Goal: Task Accomplishment & Management: Complete application form

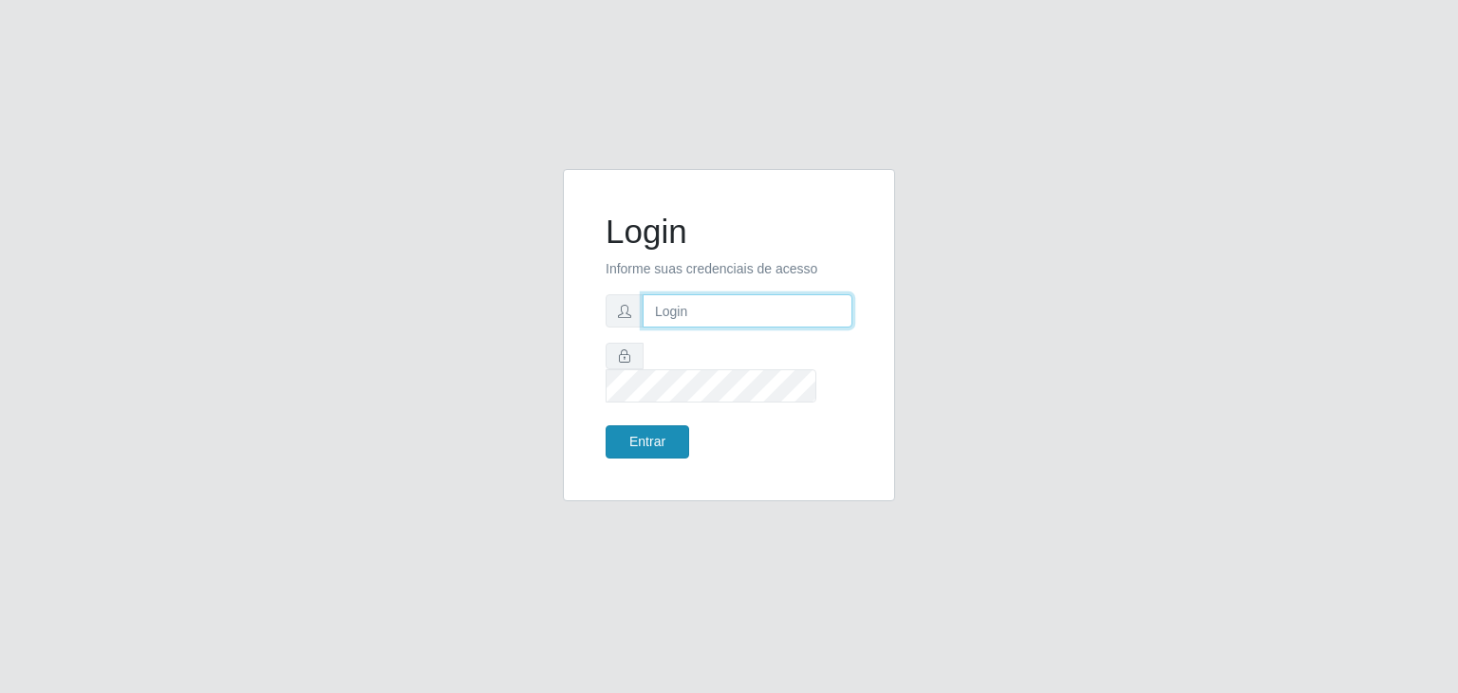
type input "jeisonrede@compras"
click at [662, 432] on button "Entrar" at bounding box center [648, 441] width 84 height 33
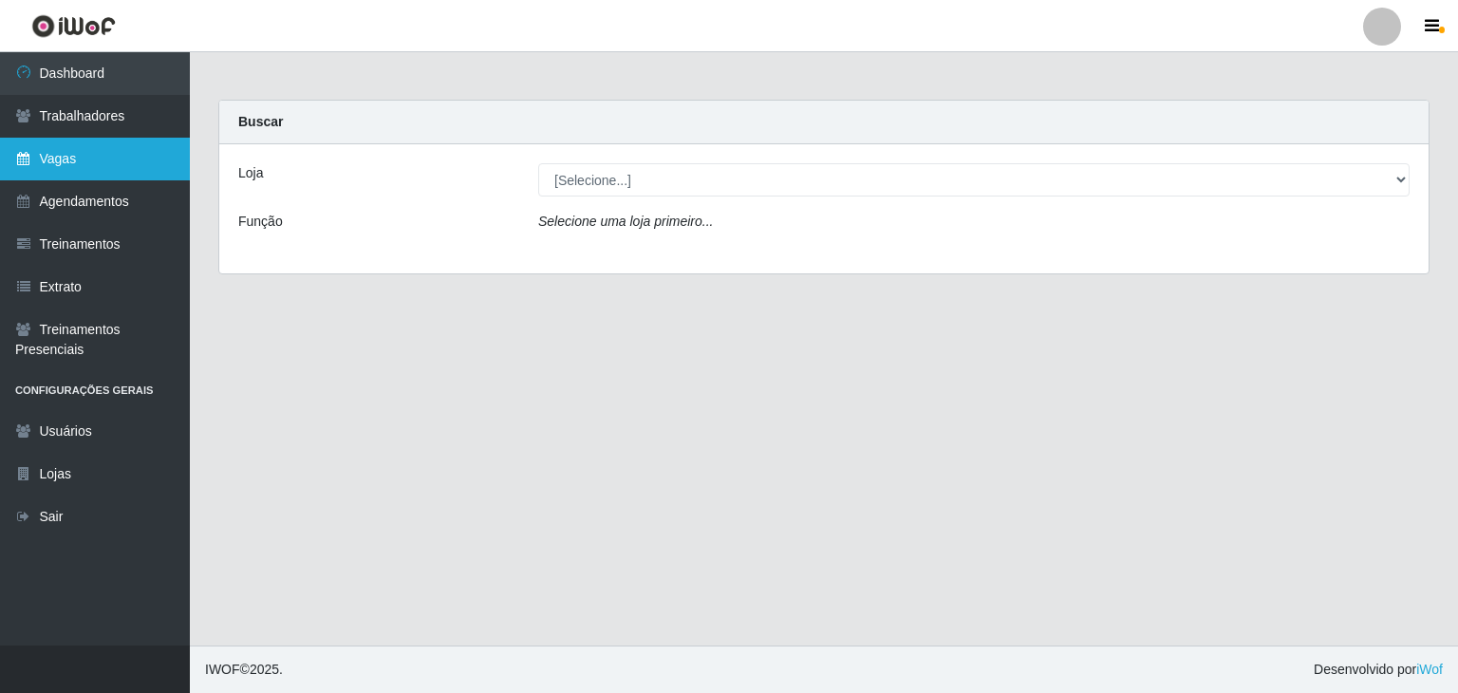
click at [45, 153] on link "Vagas" at bounding box center [95, 159] width 190 height 43
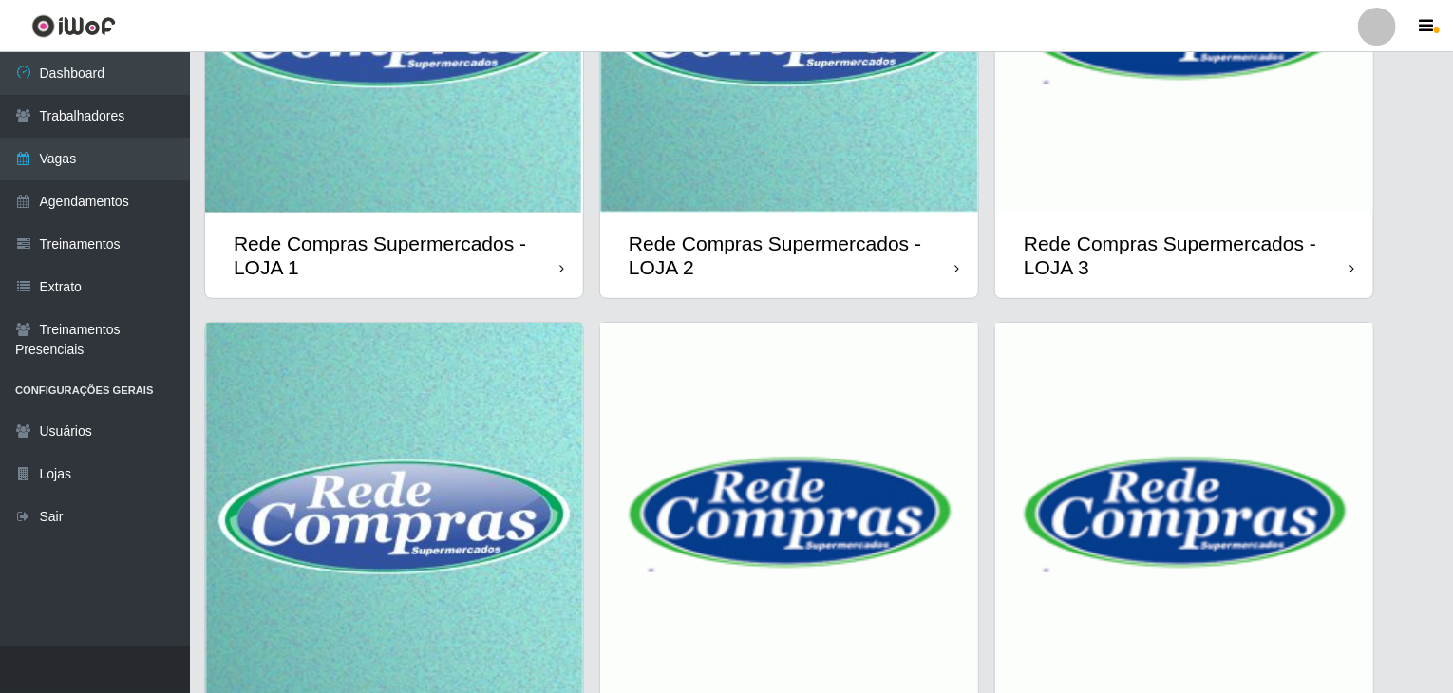
scroll to position [450, 0]
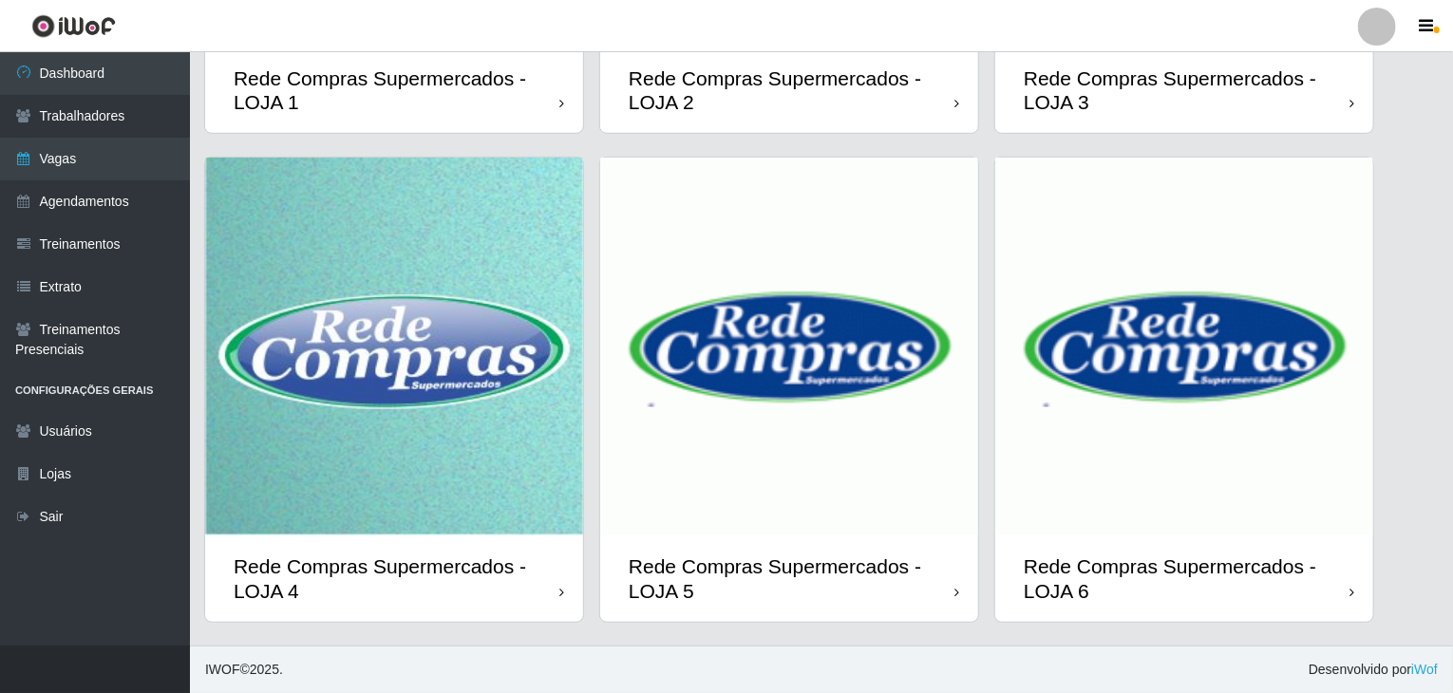
click at [805, 329] on img at bounding box center [789, 347] width 378 height 378
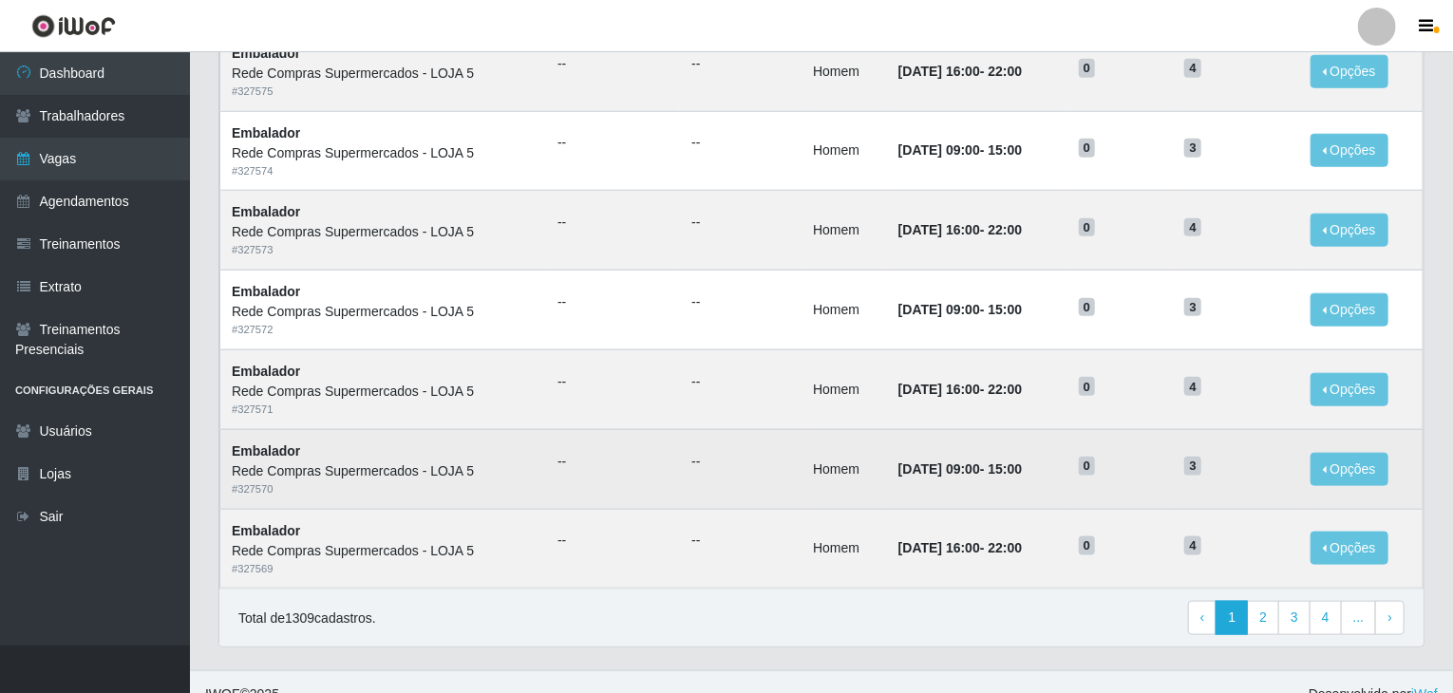
scroll to position [911, 0]
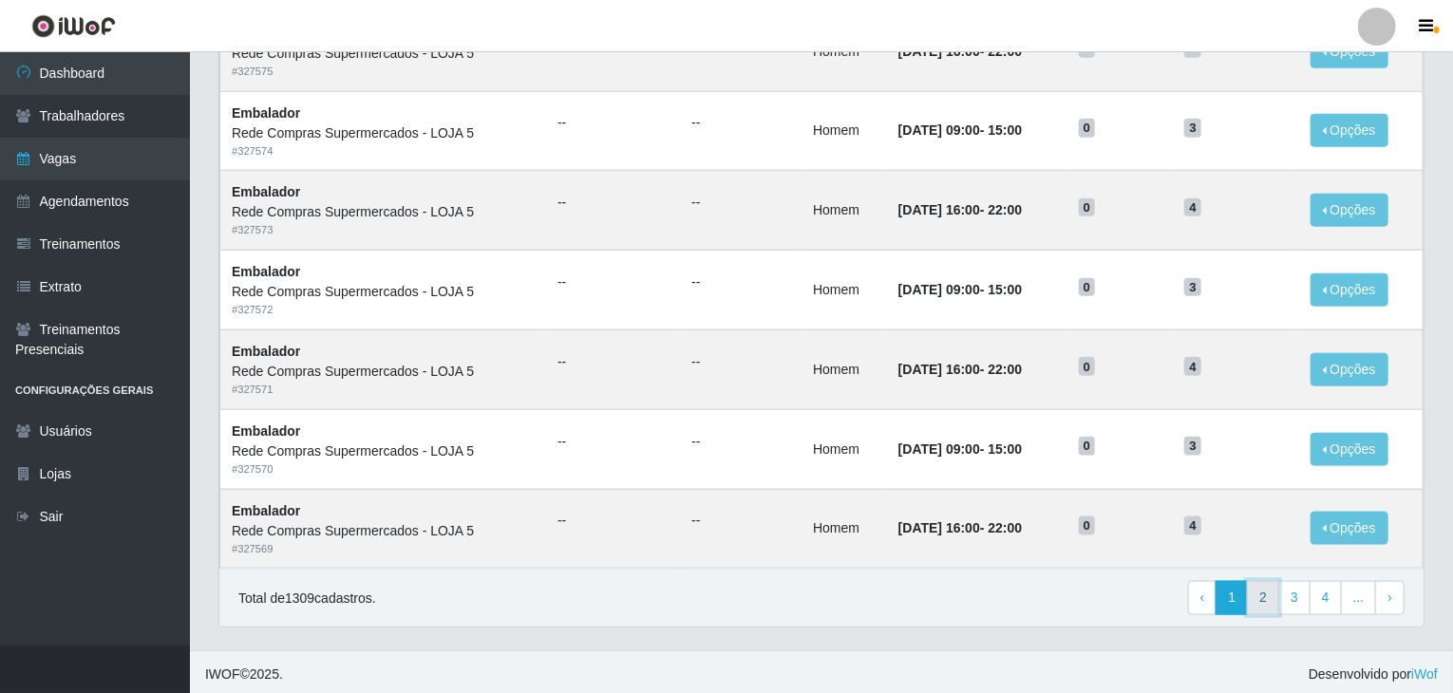
click at [1272, 601] on link "2" at bounding box center [1263, 598] width 32 height 34
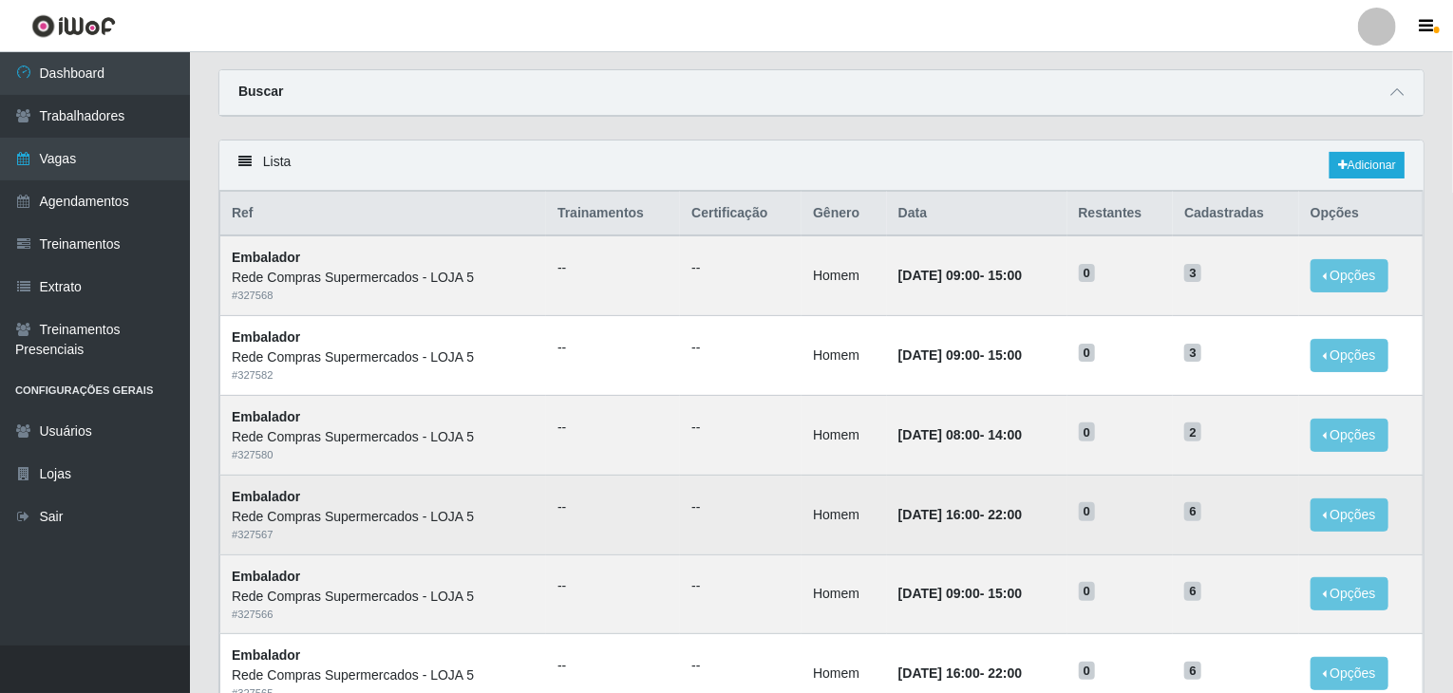
scroll to position [95, 0]
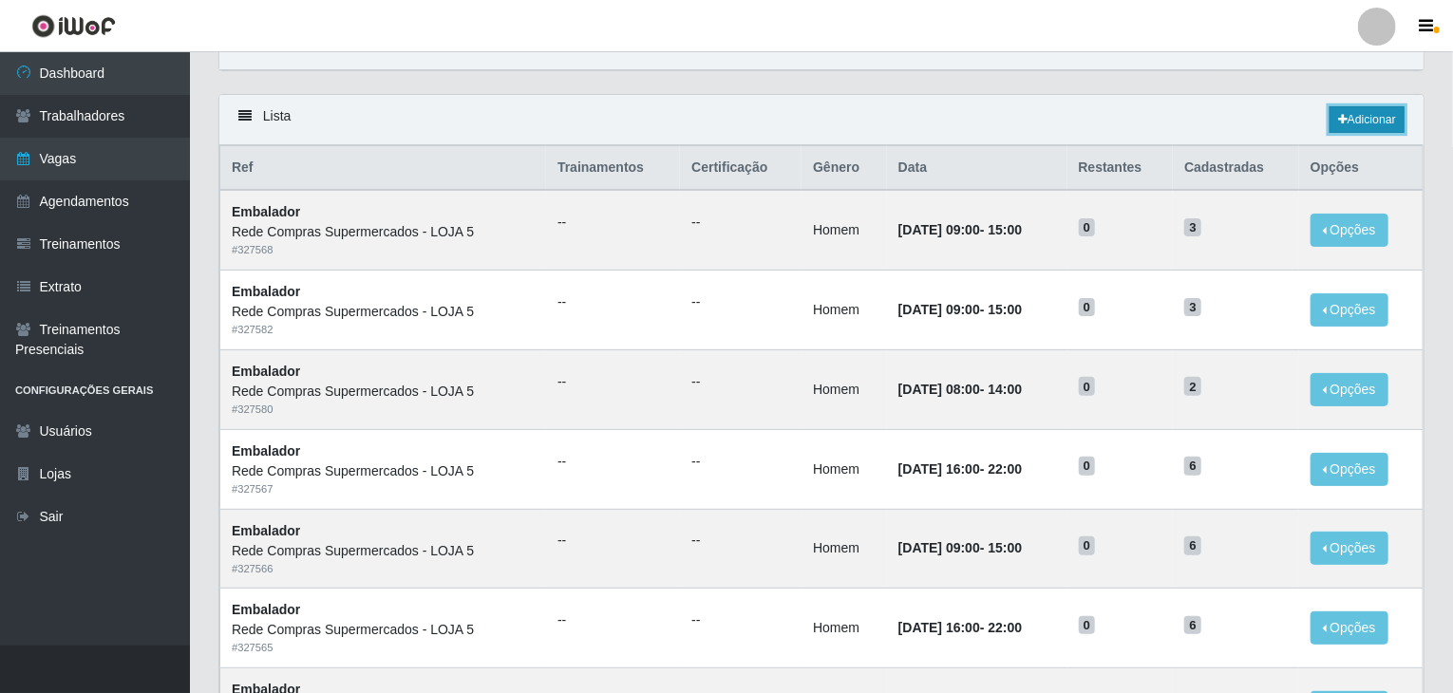
click at [1371, 116] on link "Adicionar" at bounding box center [1366, 119] width 75 height 27
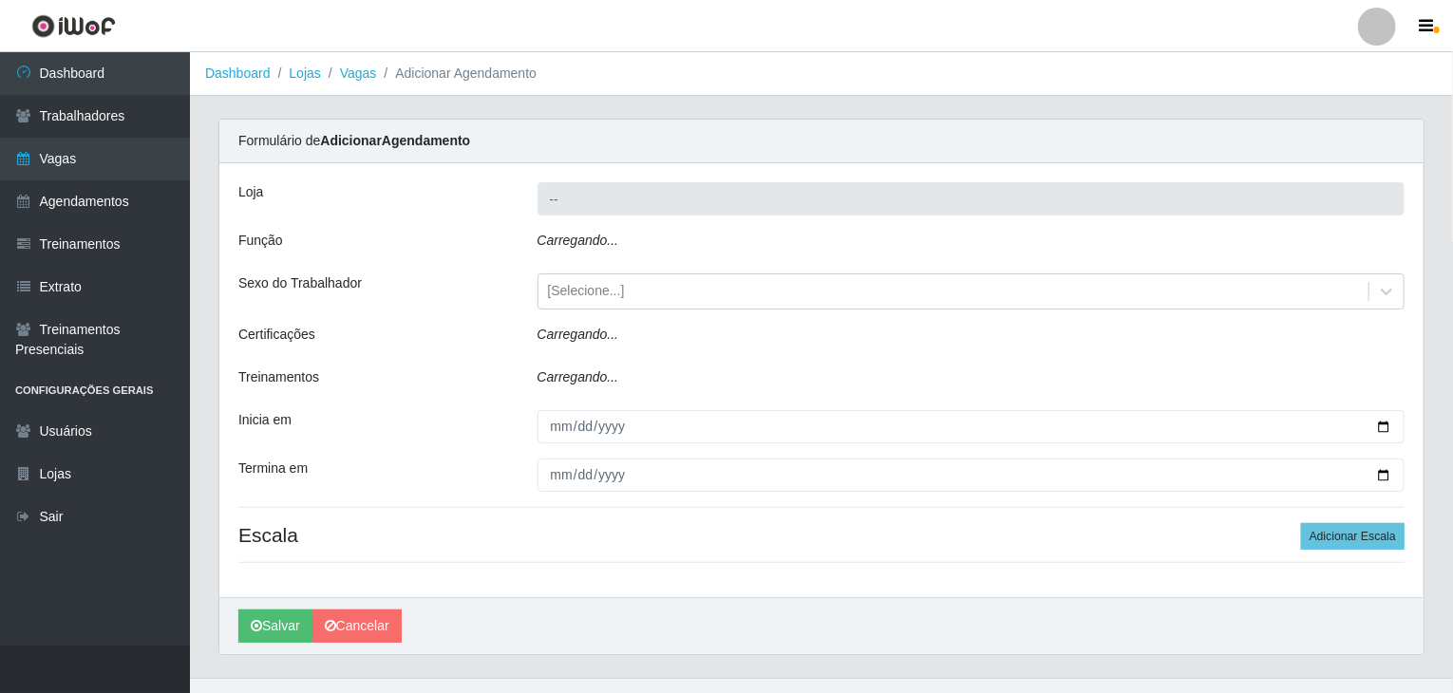
type input "Rede Compras Supermercados - LOJA 5"
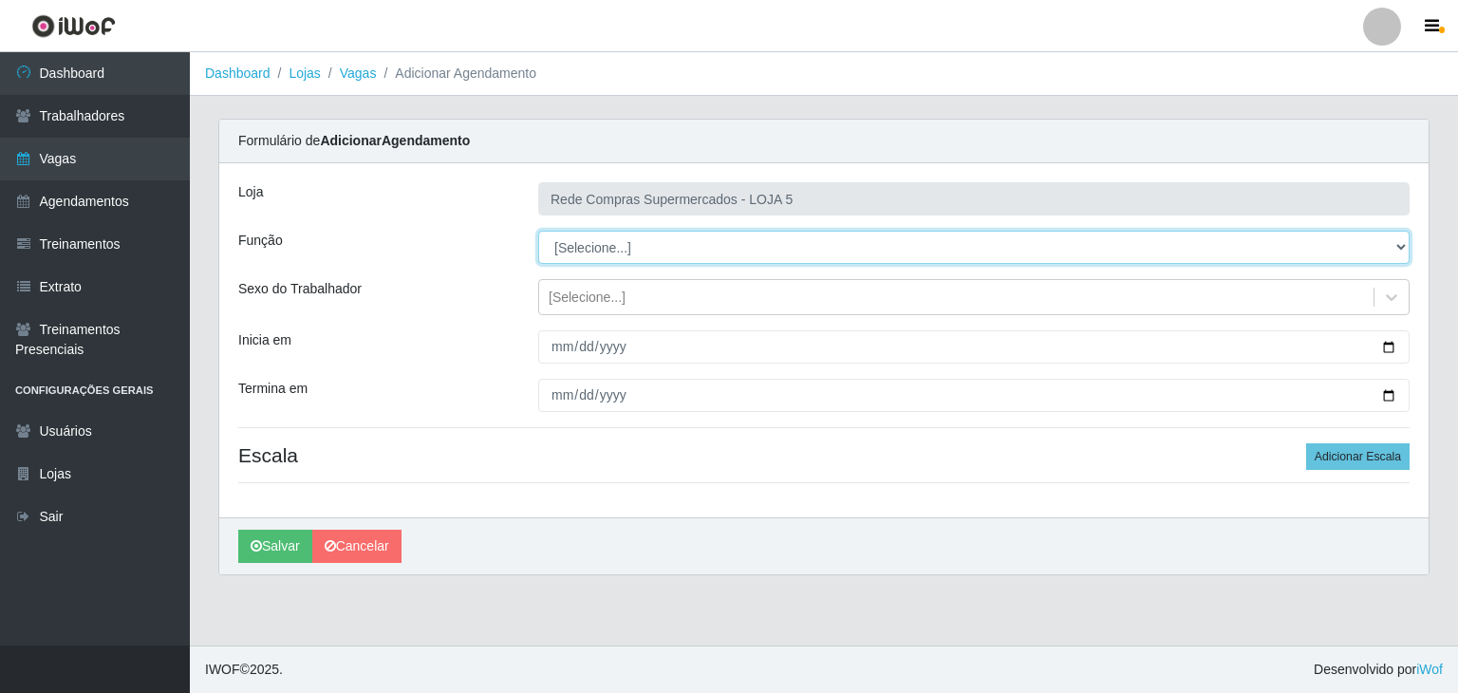
click at [618, 256] on select "[Selecione...] ASG ASG + ASG ++ Auxiliar de Estacionamento Auxiliar de Estacion…" at bounding box center [974, 247] width 872 height 33
select select "1"
click at [538, 231] on select "[Selecione...] ASG ASG + ASG ++ Auxiliar de Estacionamento Auxiliar de Estacion…" at bounding box center [974, 247] width 872 height 33
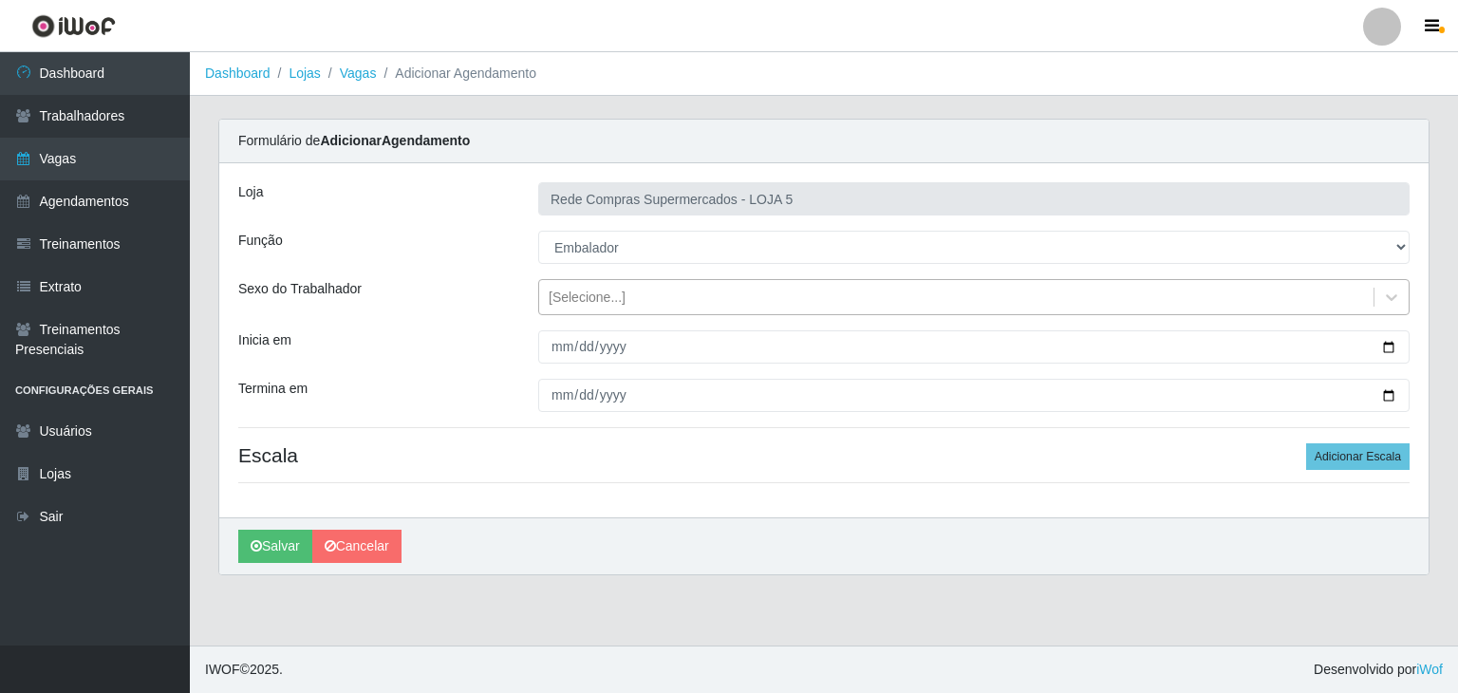
click at [611, 297] on div "[Selecione...]" at bounding box center [587, 298] width 77 height 20
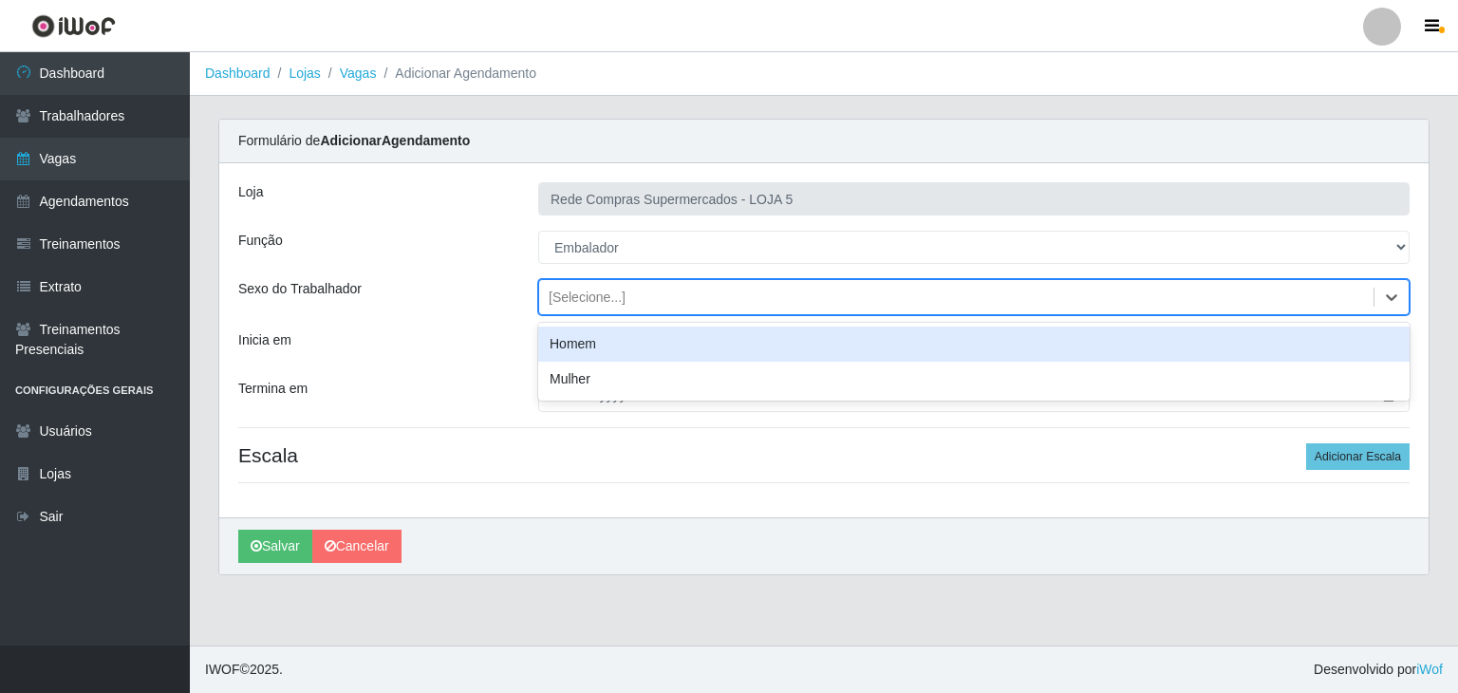
click at [633, 337] on div "Homem" at bounding box center [974, 344] width 872 height 35
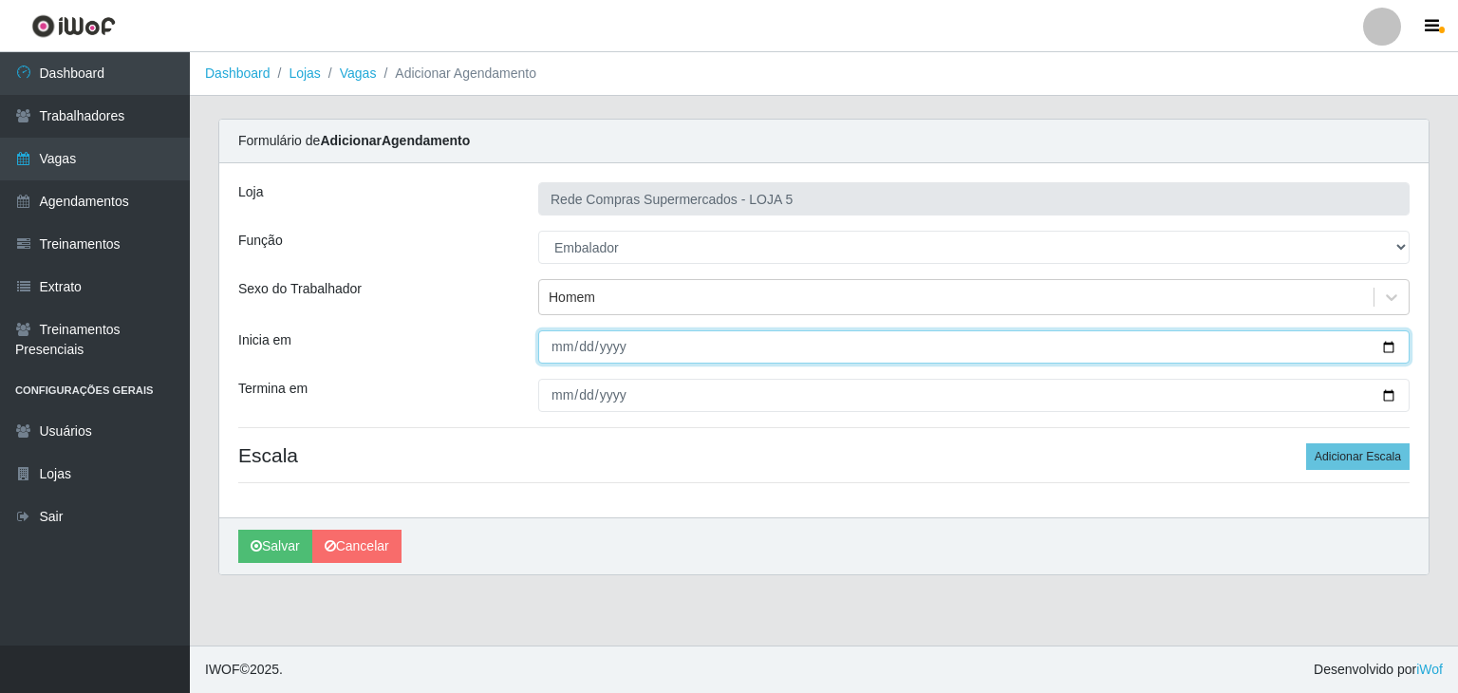
click at [1396, 350] on input "Inicia em" at bounding box center [974, 346] width 872 height 33
click at [1397, 350] on input "Inicia em" at bounding box center [974, 346] width 872 height 33
type input "[DATE]"
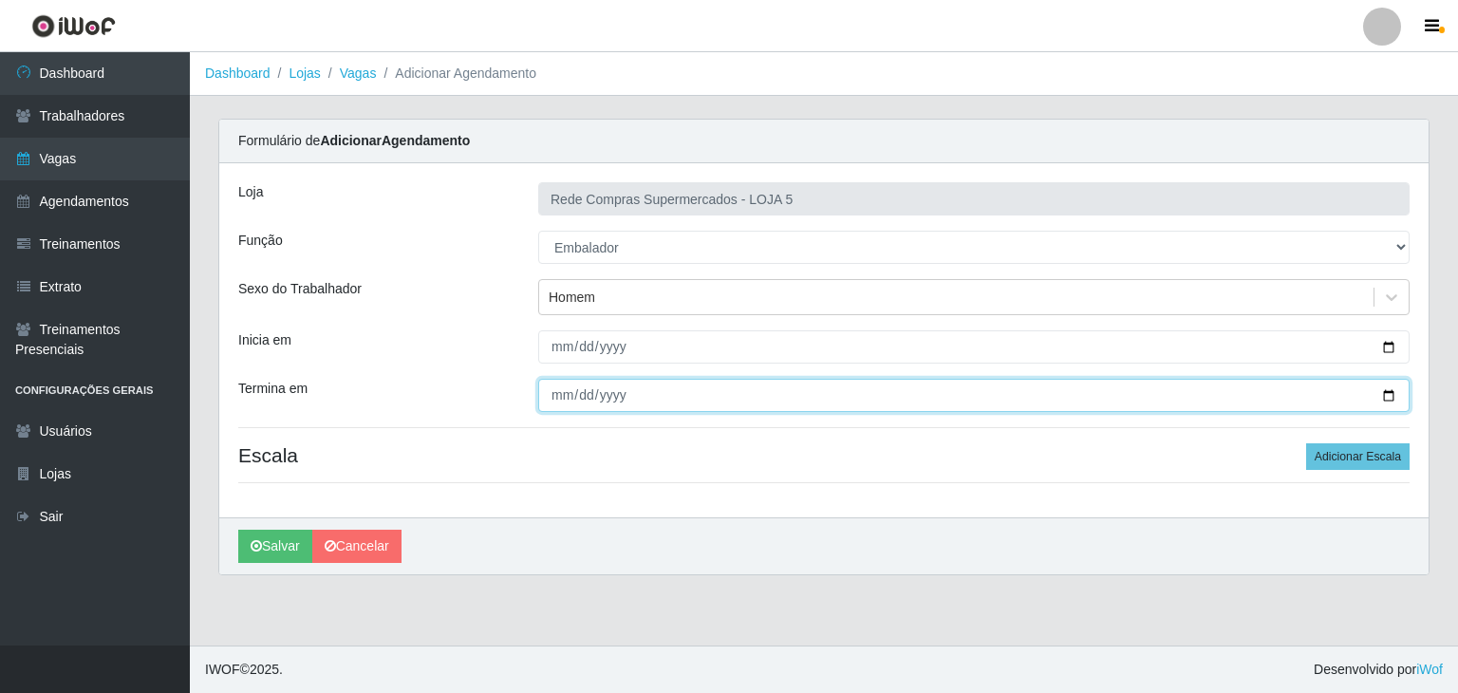
click at [1388, 391] on input "Termina em" at bounding box center [974, 395] width 872 height 33
type input "[DATE]"
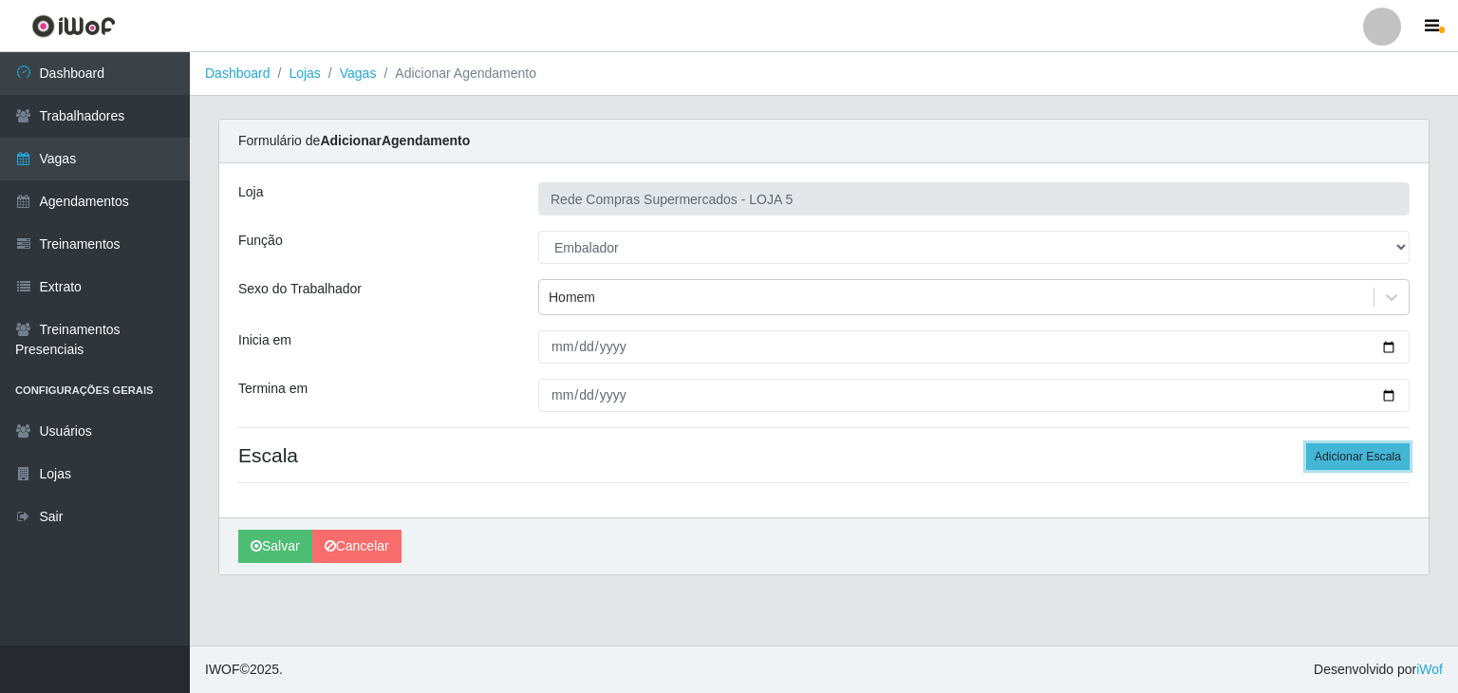
click at [1373, 457] on button "Adicionar Escala" at bounding box center [1358, 456] width 103 height 27
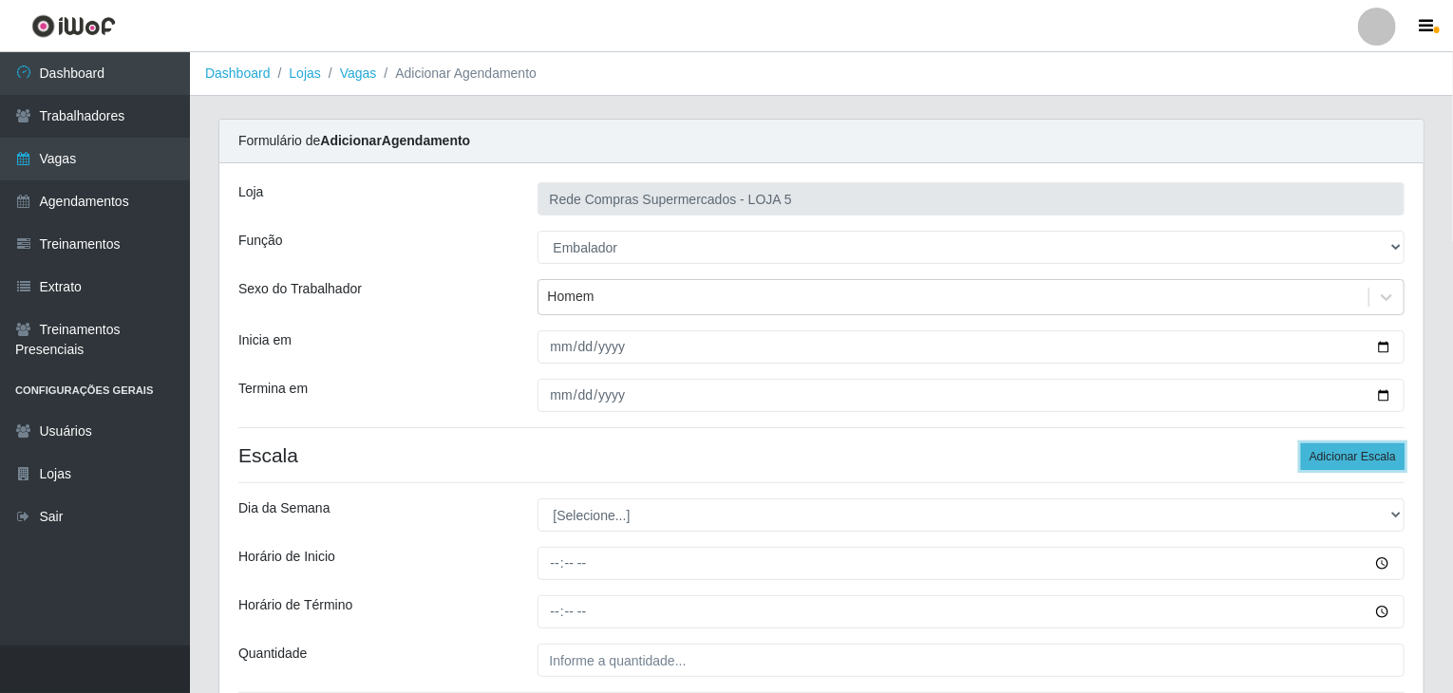
click at [1373, 457] on button "Adicionar Escala" at bounding box center [1352, 456] width 103 height 27
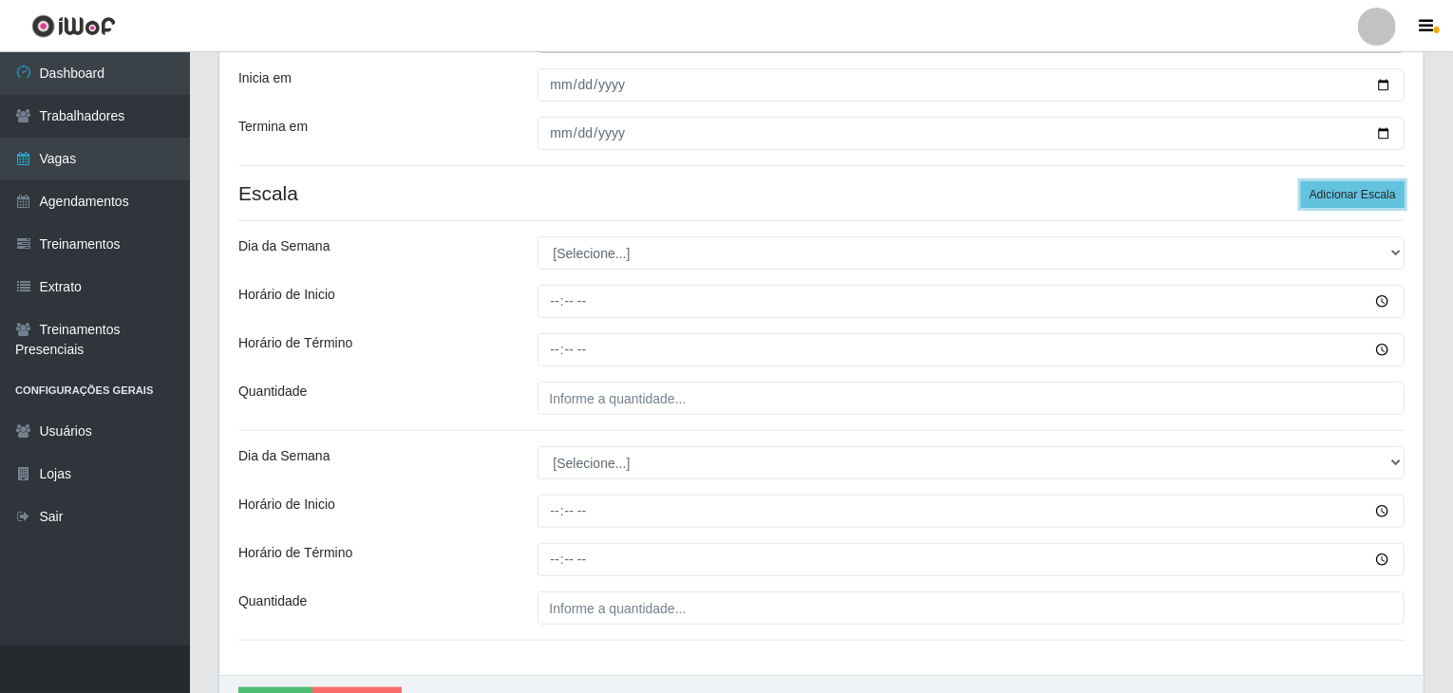
scroll to position [285, 0]
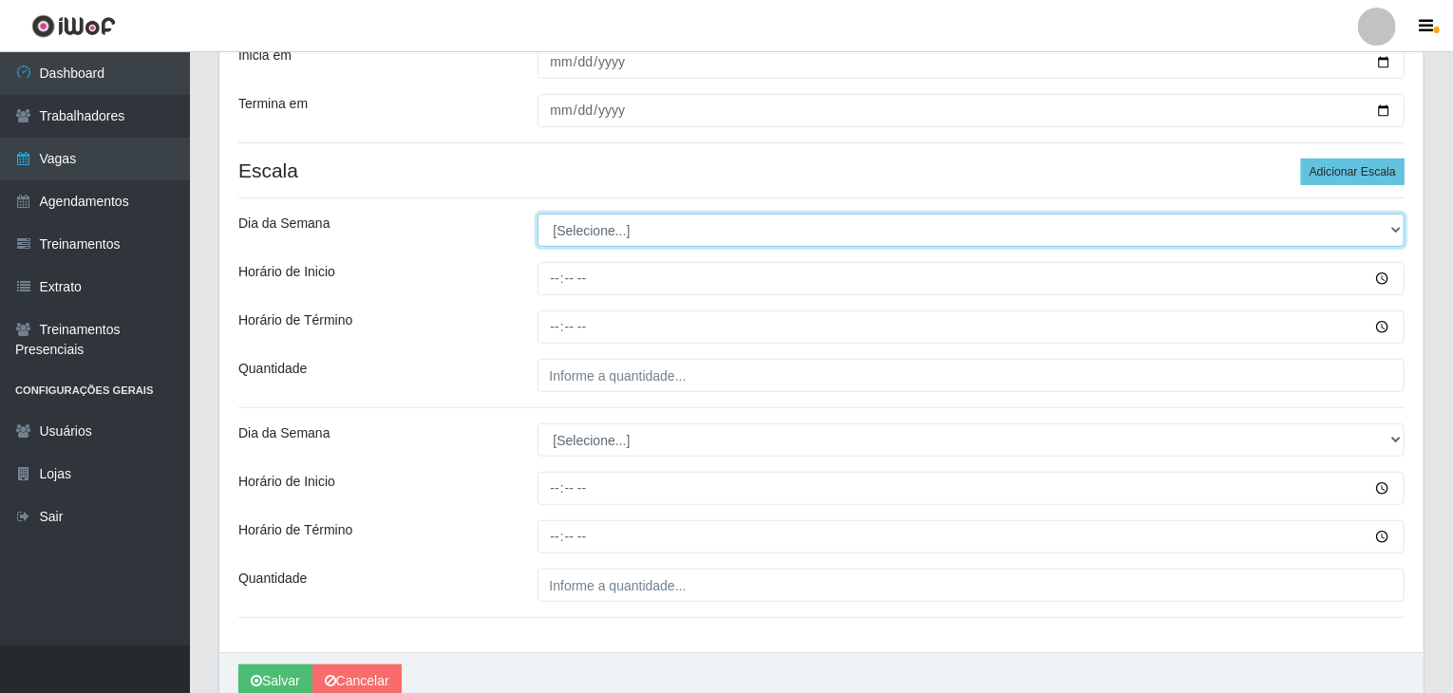
click at [626, 237] on select "[Selecione...] Segunda Terça Quarta Quinta Sexta Sábado Domingo" at bounding box center [971, 230] width 868 height 33
select select "0"
click at [537, 214] on select "[Selecione...] Segunda Terça Quarta Quinta Sexta Sábado Domingo" at bounding box center [971, 230] width 868 height 33
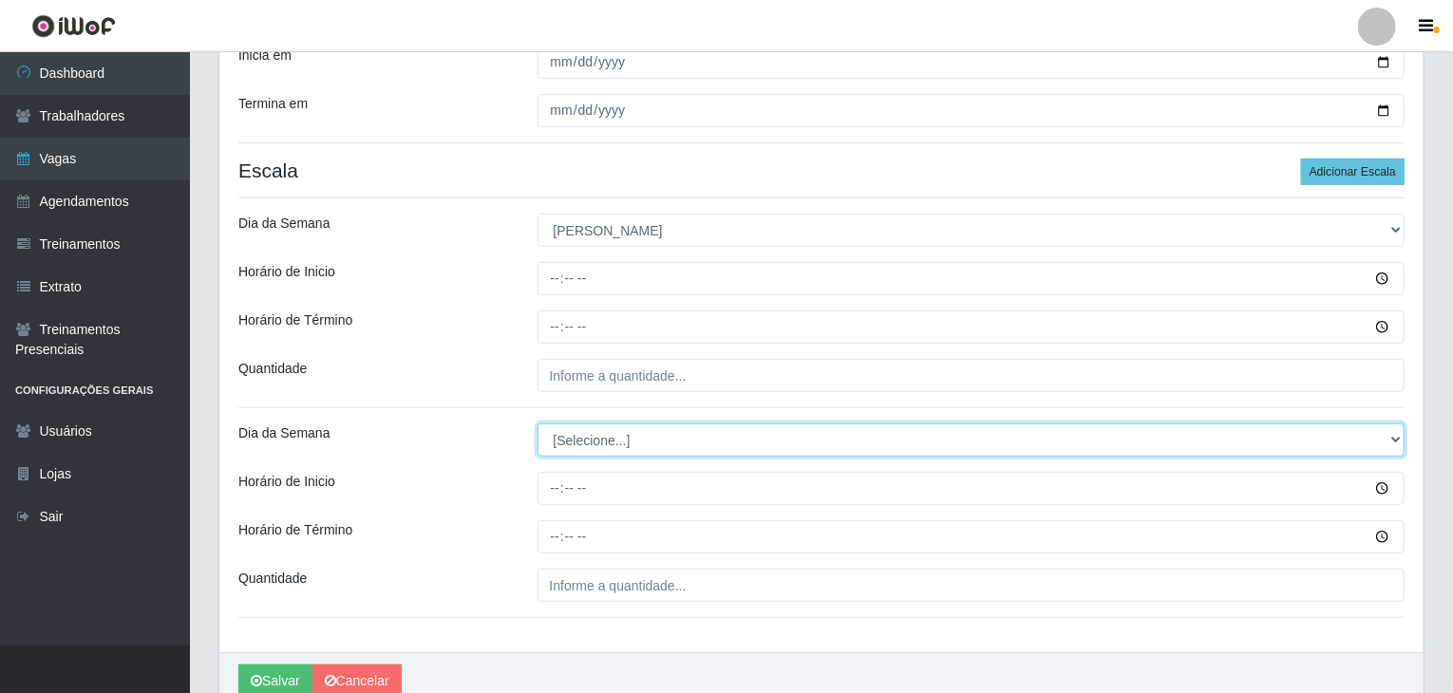
click at [640, 438] on select "[Selecione...] Segunda Terça Quarta Quinta Sexta Sábado Domingo" at bounding box center [971, 439] width 868 height 33
select select "0"
click at [537, 423] on select "[Selecione...] Segunda Terça Quarta Quinta Sexta Sábado Domingo" at bounding box center [971, 439] width 868 height 33
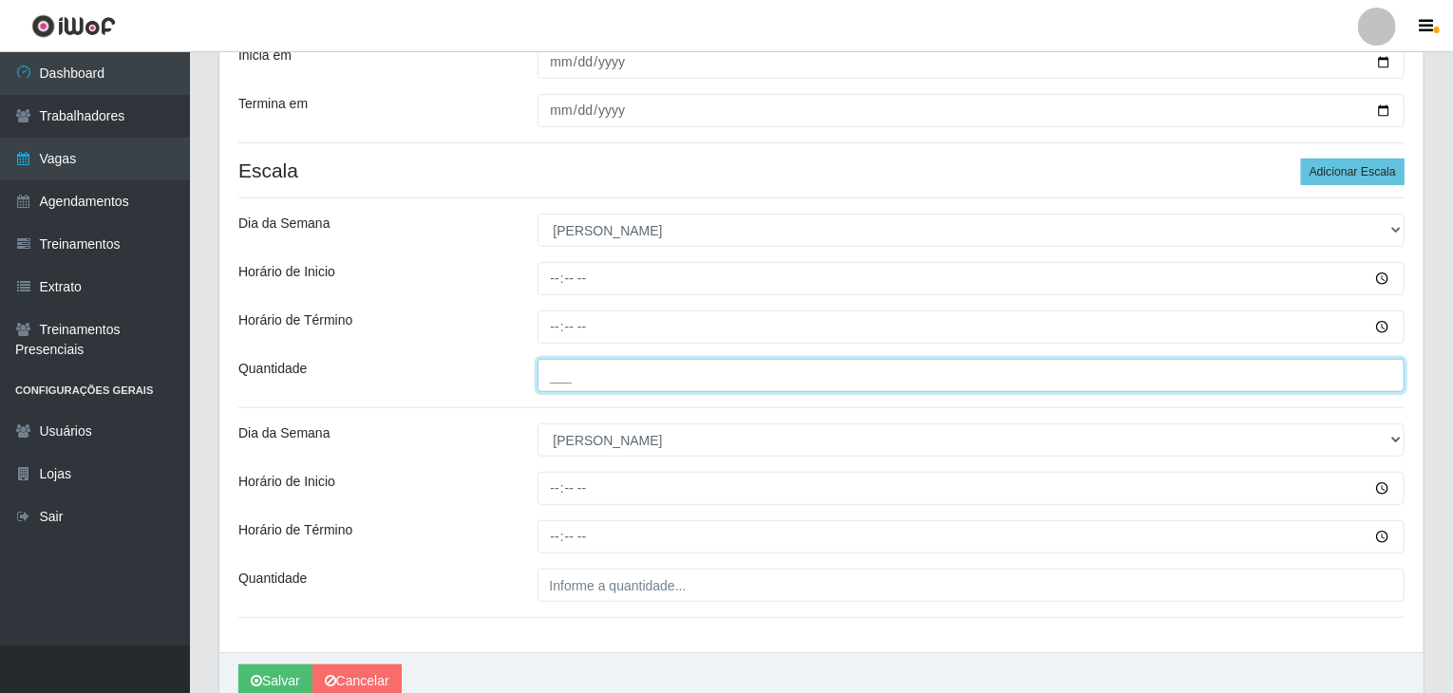
click at [600, 382] on input "___" at bounding box center [971, 375] width 868 height 33
type input "2__"
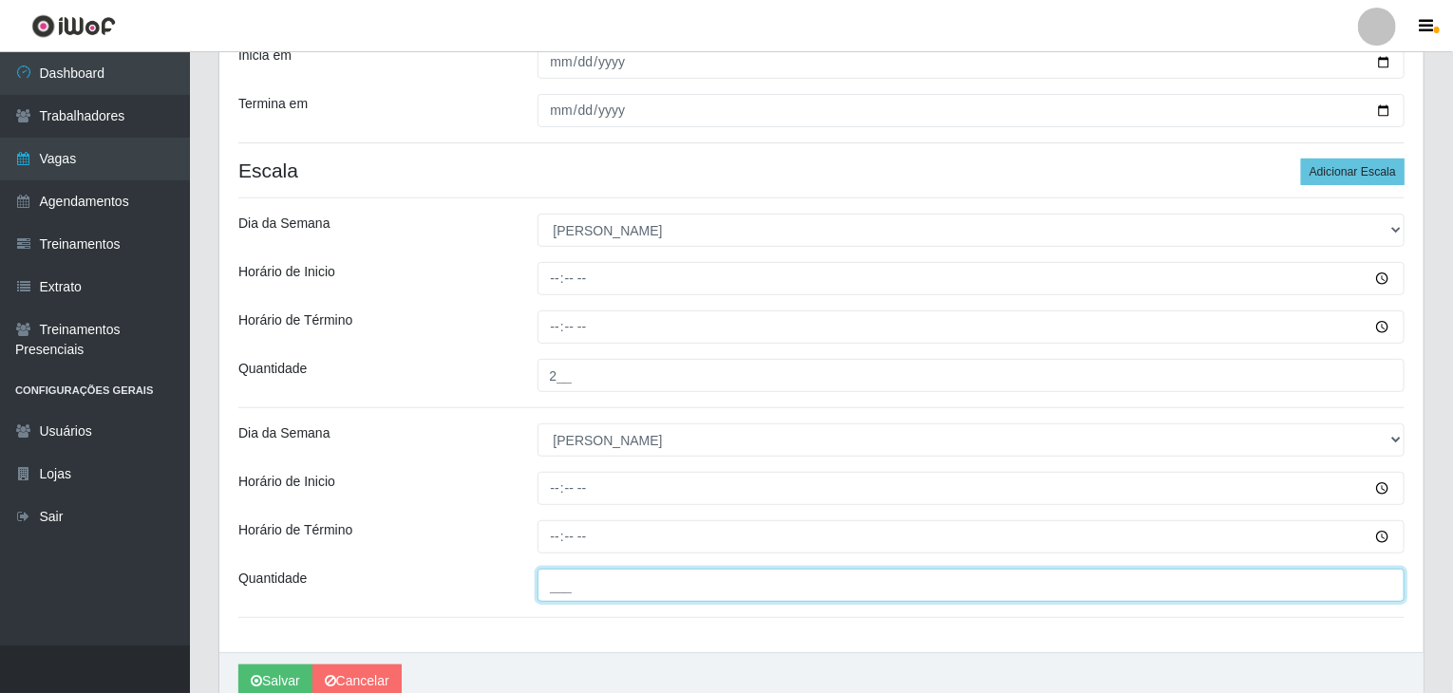
click at [583, 569] on input "___" at bounding box center [971, 585] width 868 height 33
type input "3__"
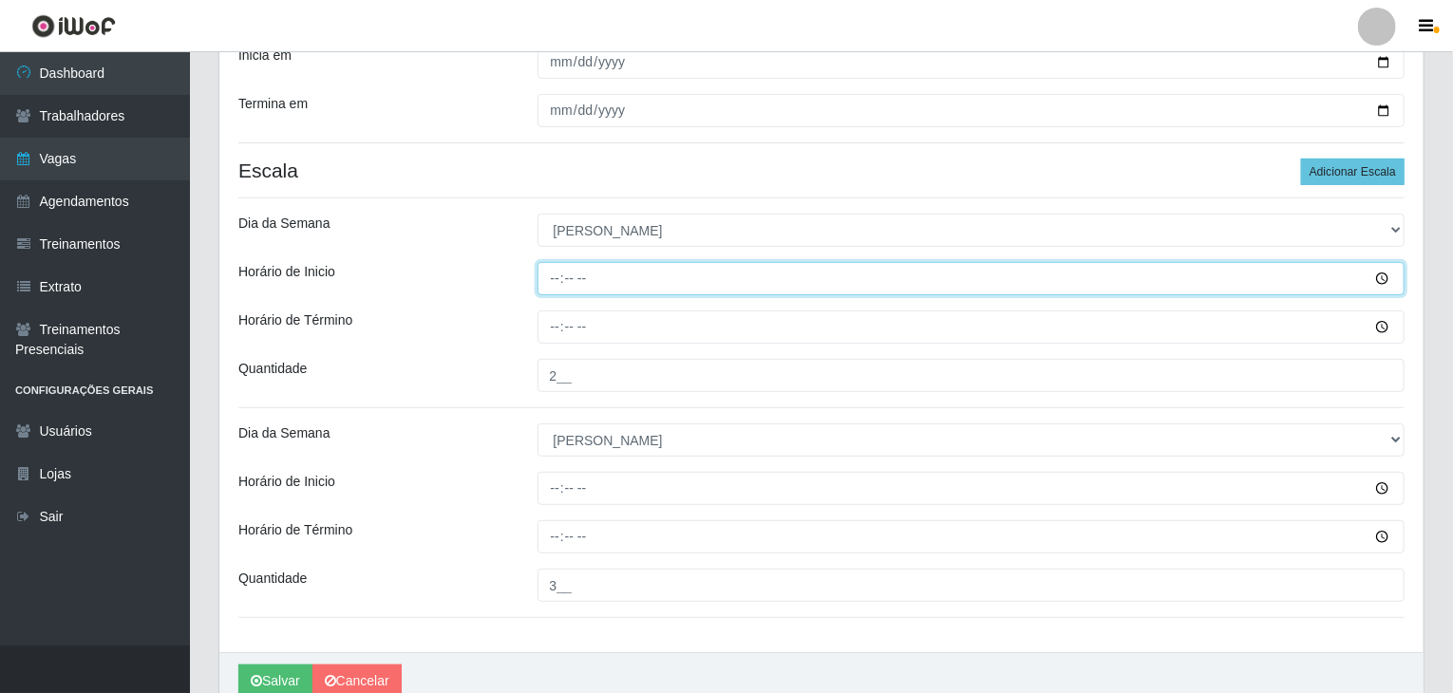
click at [559, 278] on input "Horário de Inicio" at bounding box center [971, 278] width 868 height 33
type input "14:00"
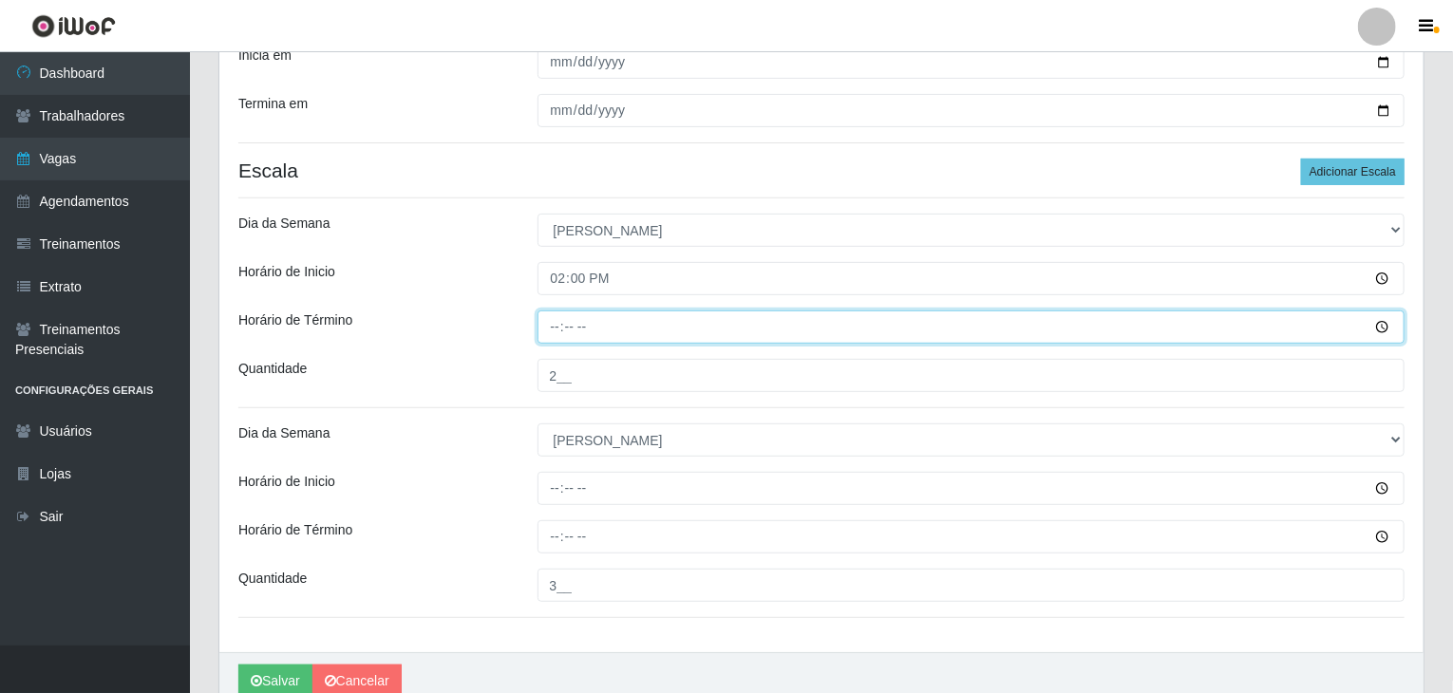
click at [555, 329] on input "Horário de Término" at bounding box center [971, 326] width 868 height 33
type input "20:00"
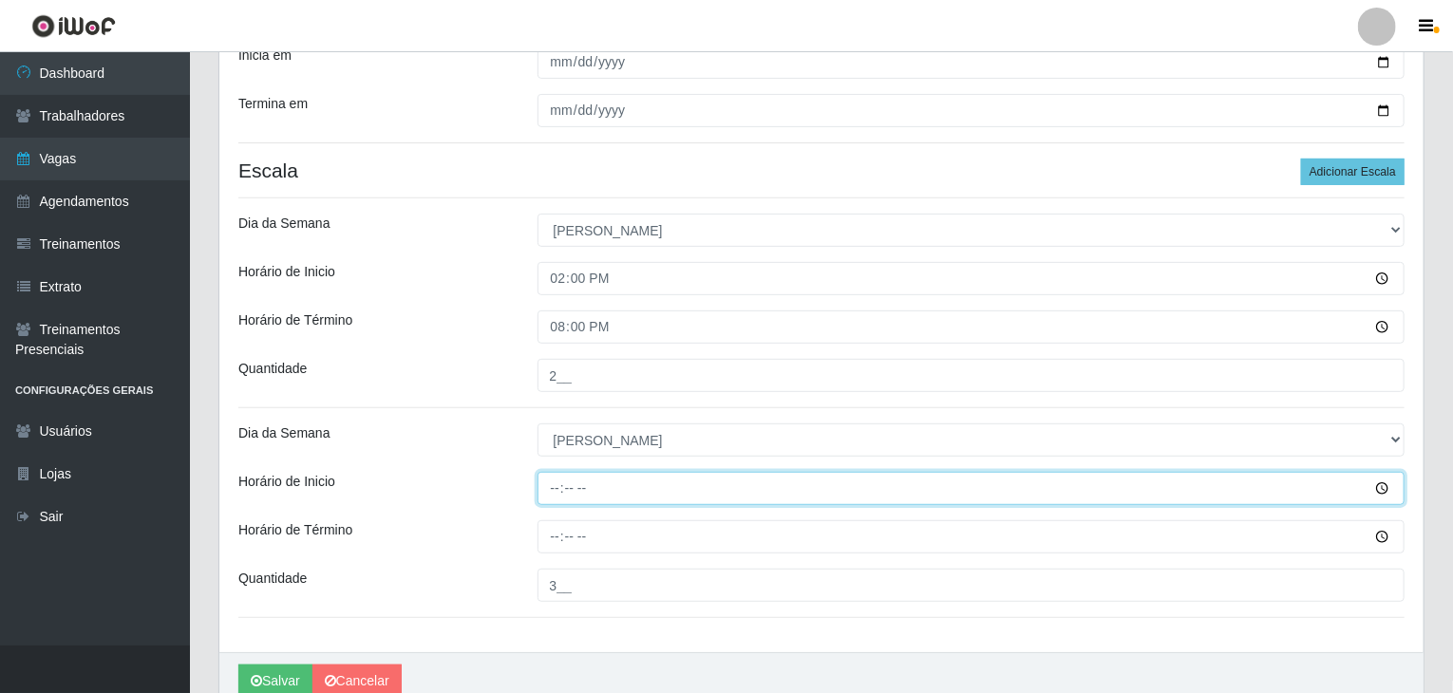
click at [556, 487] on input "Horário de Inicio" at bounding box center [971, 488] width 868 height 33
type input "15:00"
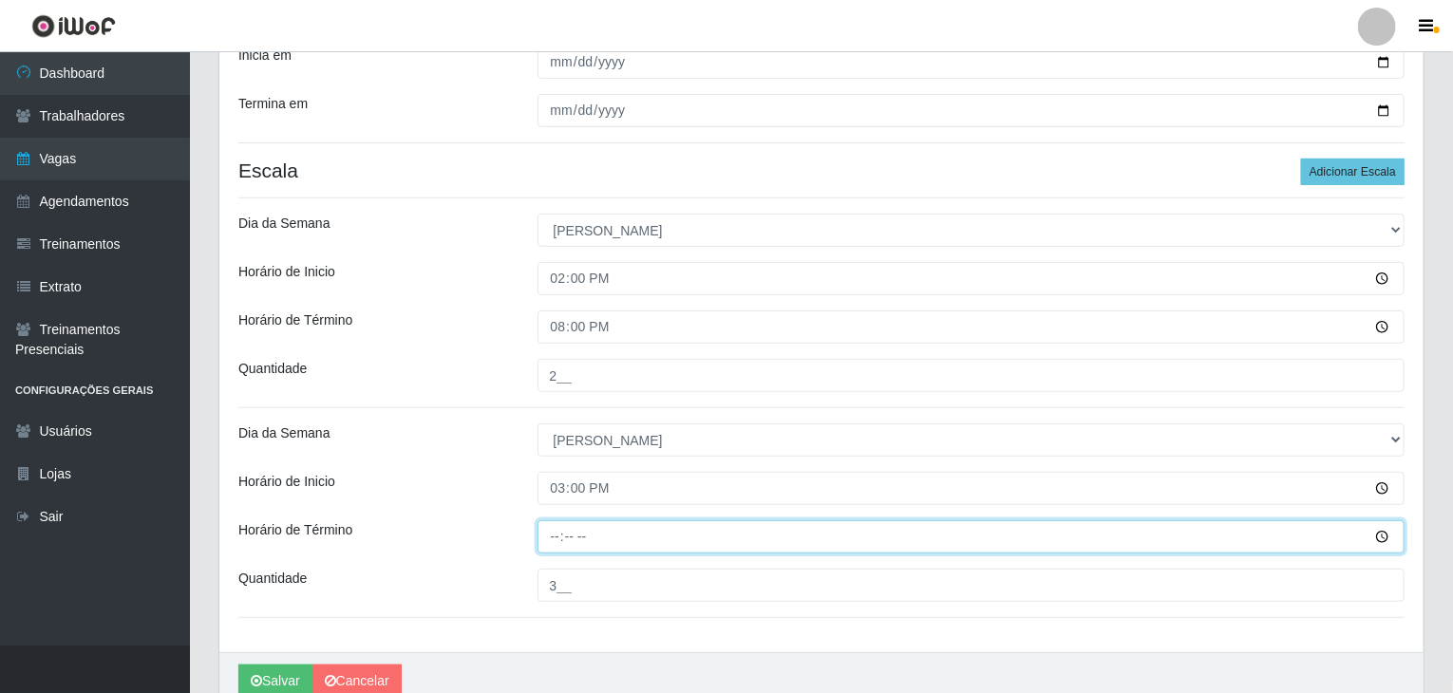
click at [560, 535] on input "Horário de Término" at bounding box center [971, 536] width 868 height 33
type input "21:00"
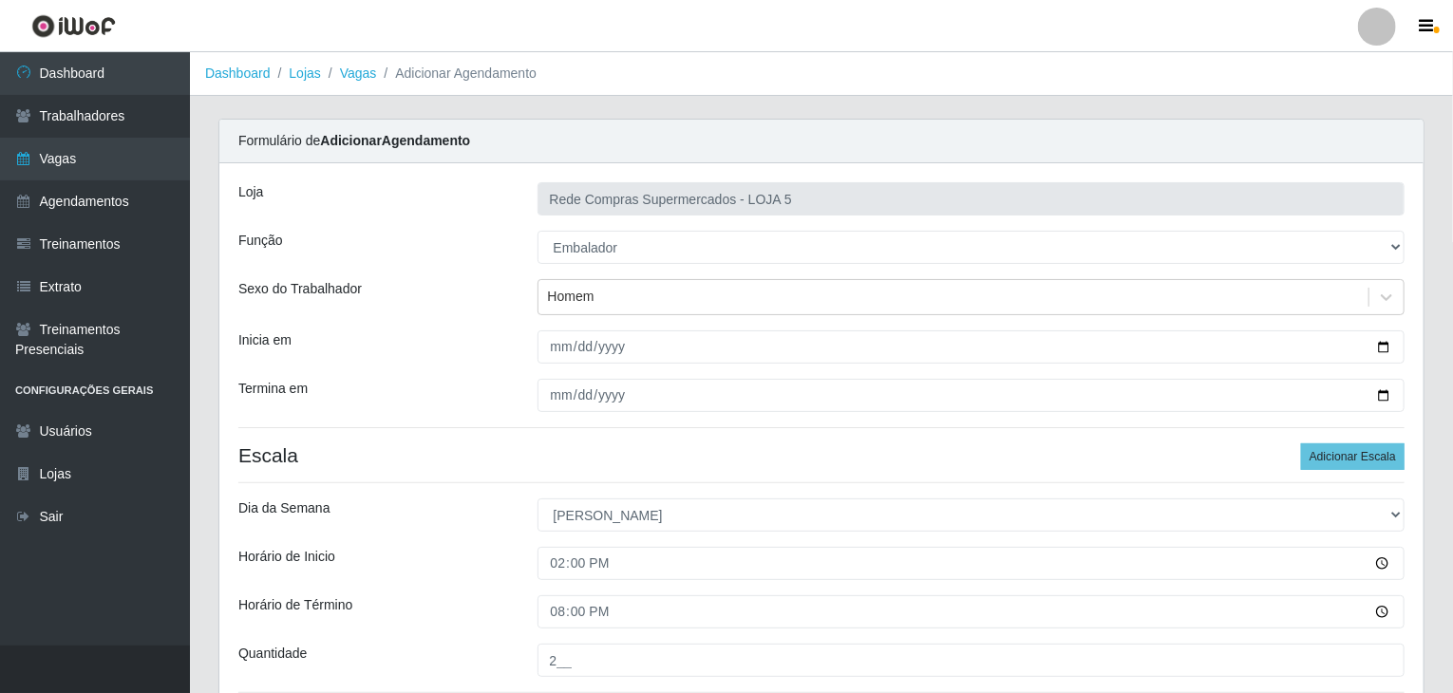
scroll to position [370, 0]
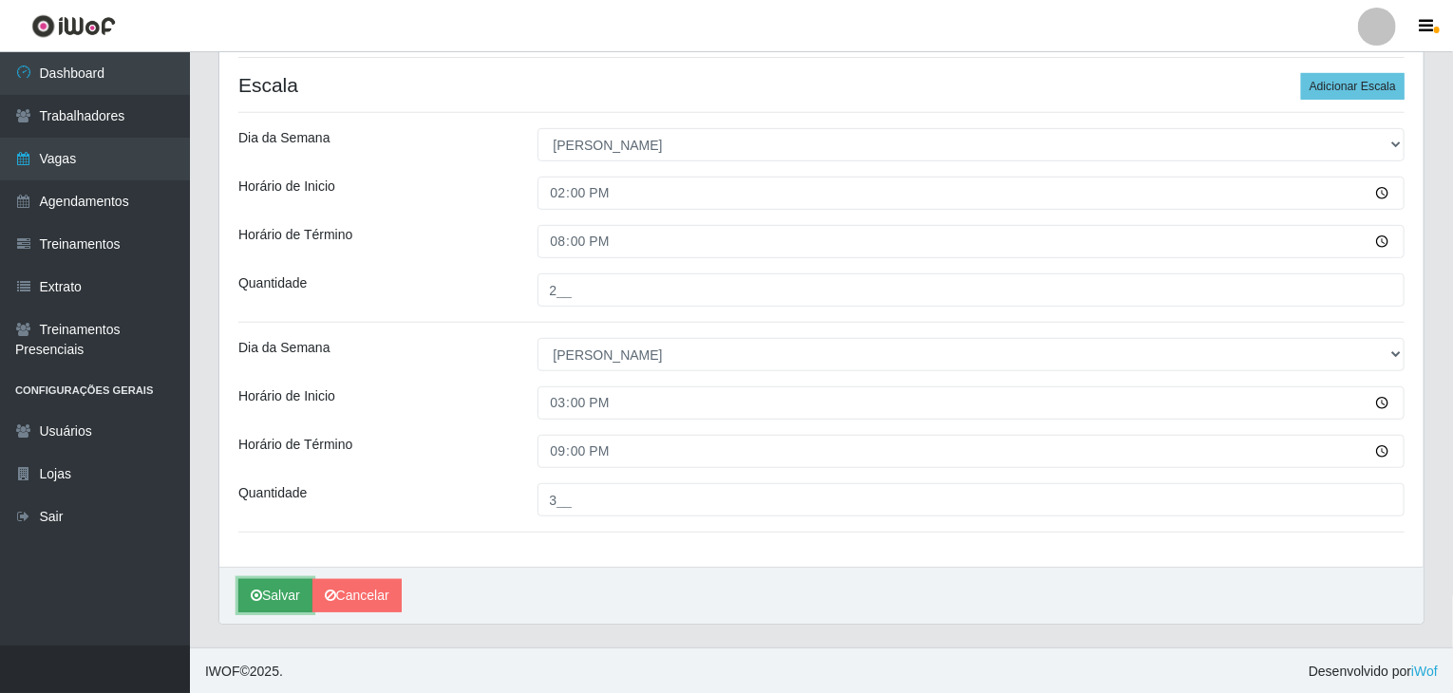
click at [256, 603] on button "Salvar" at bounding box center [275, 595] width 74 height 33
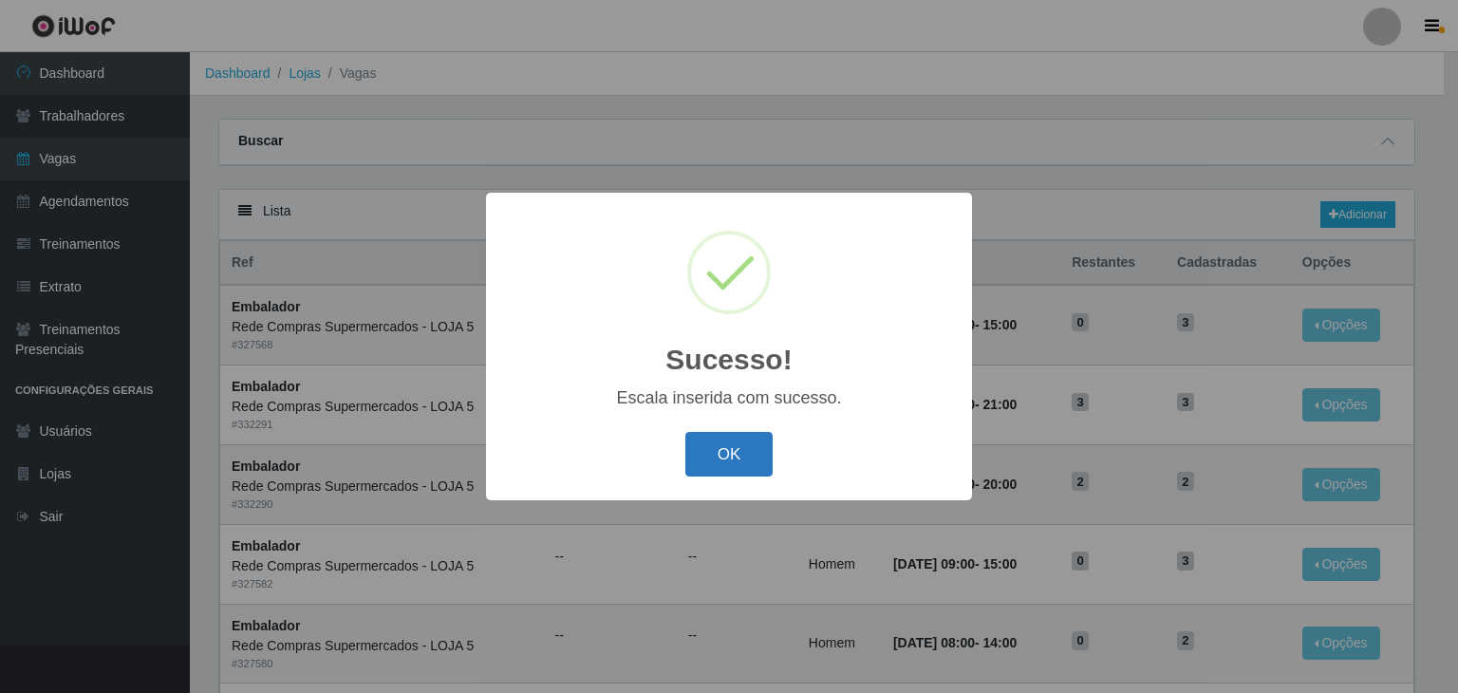
click at [708, 462] on button "OK" at bounding box center [730, 454] width 88 height 45
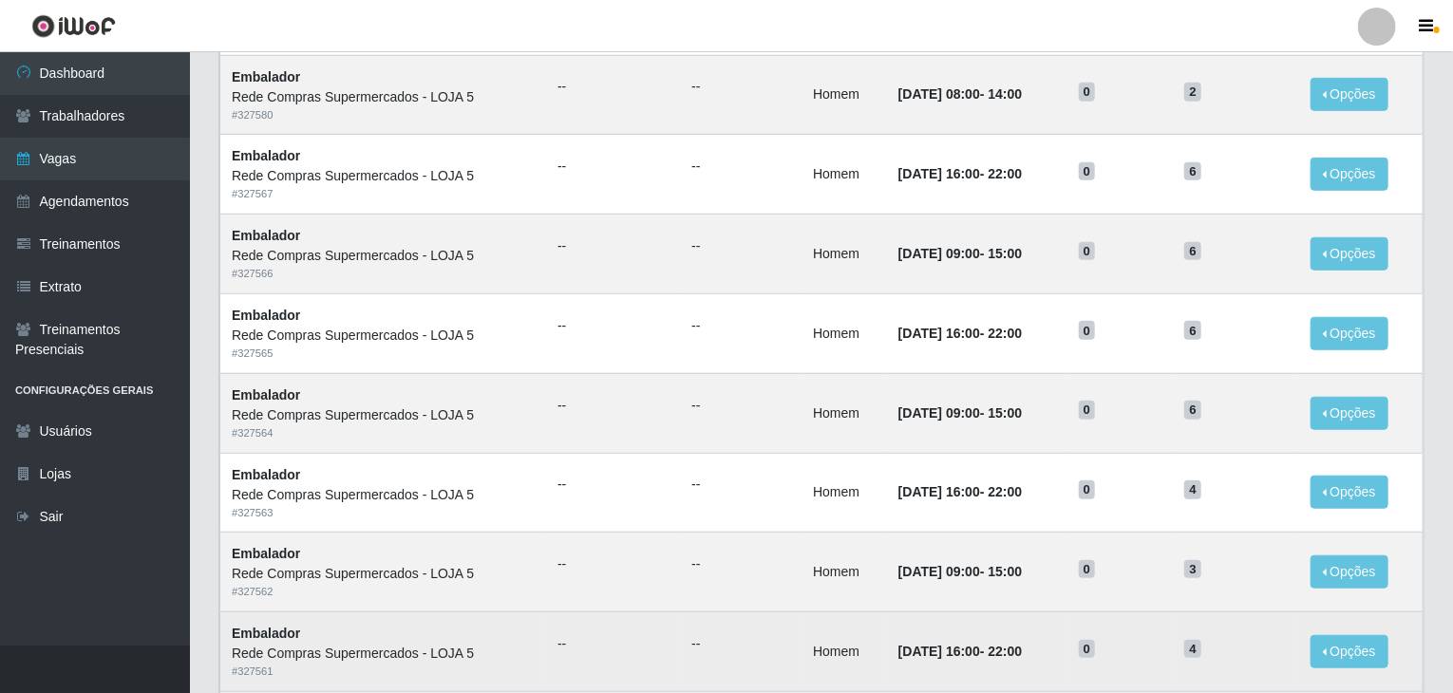
scroll to position [855, 0]
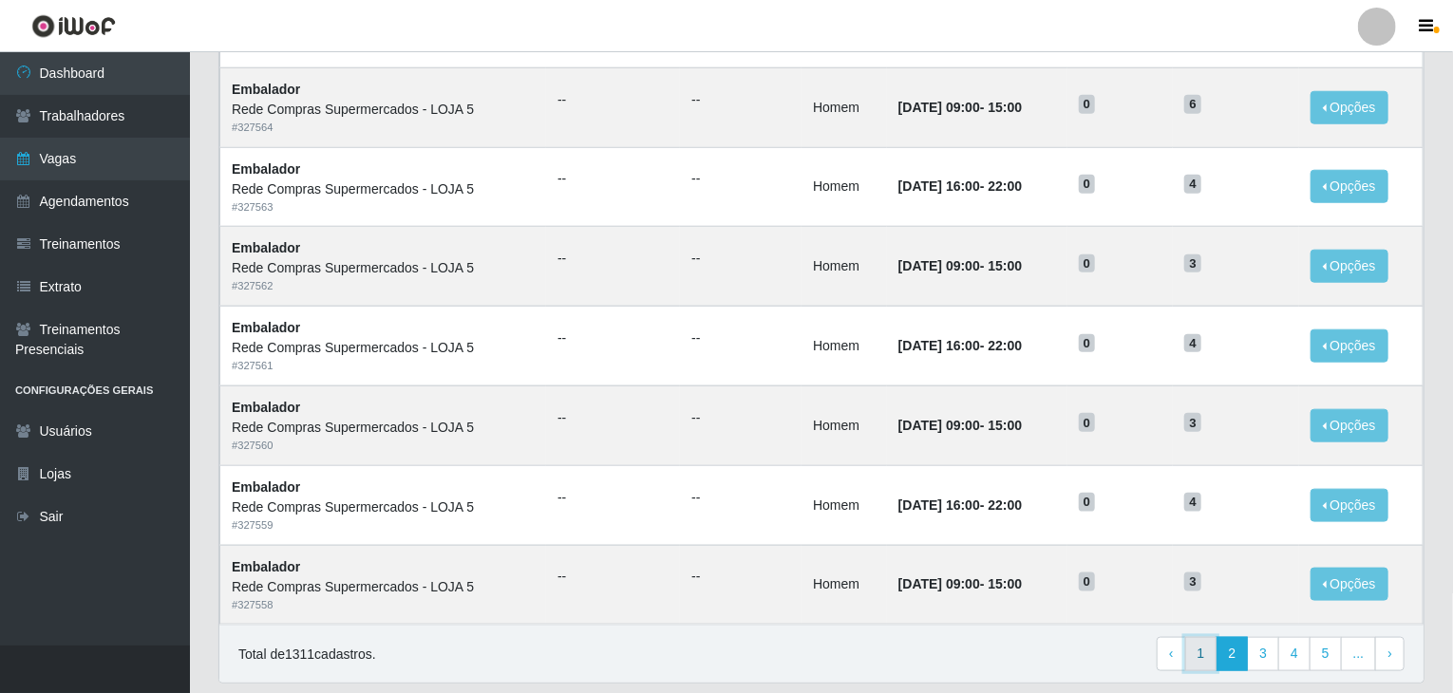
click at [1215, 654] on link "1" at bounding box center [1201, 654] width 32 height 34
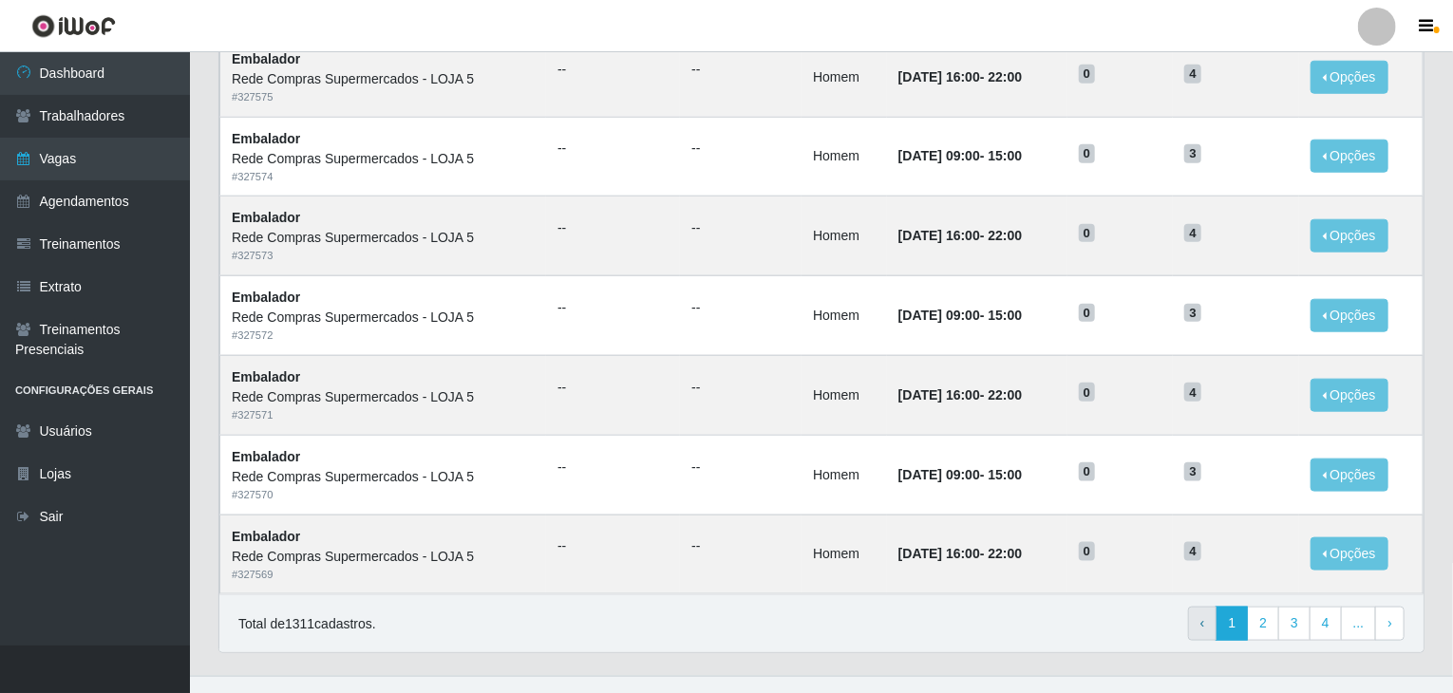
scroll to position [911, 0]
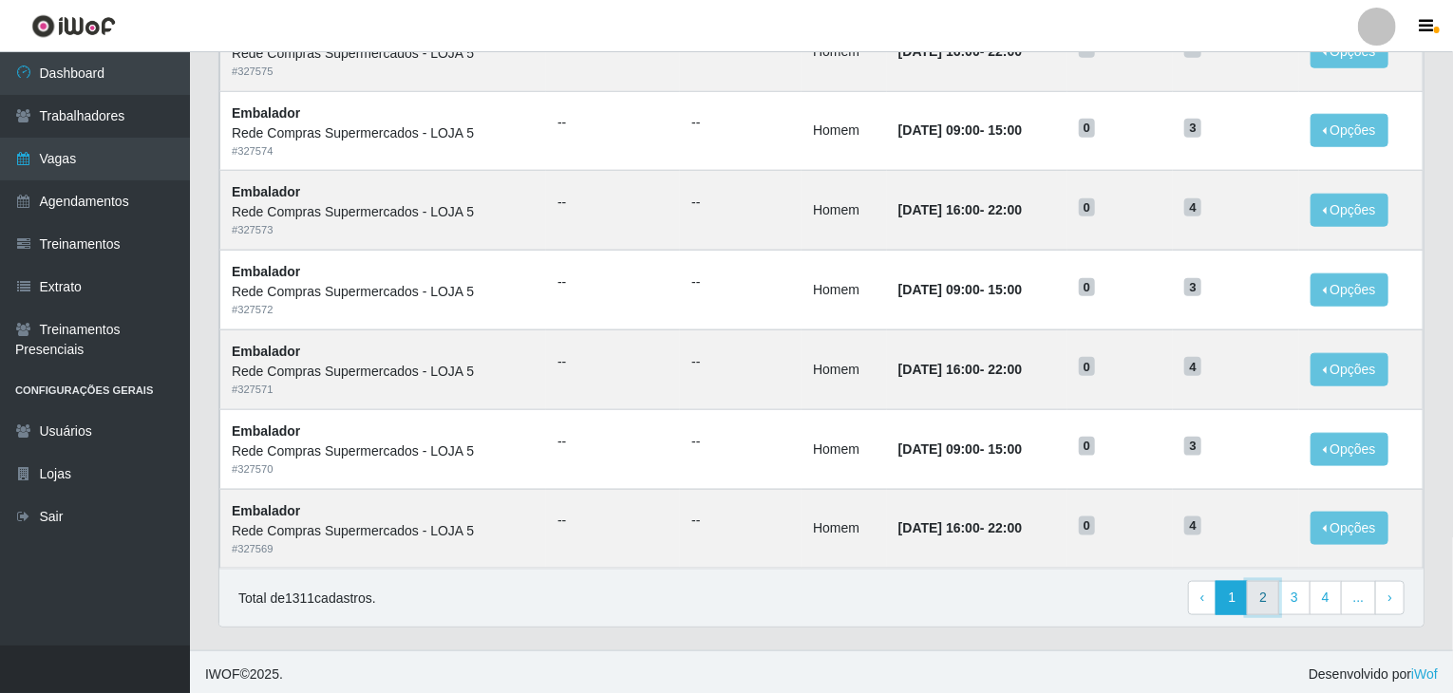
click at [1265, 602] on link "2" at bounding box center [1263, 598] width 32 height 34
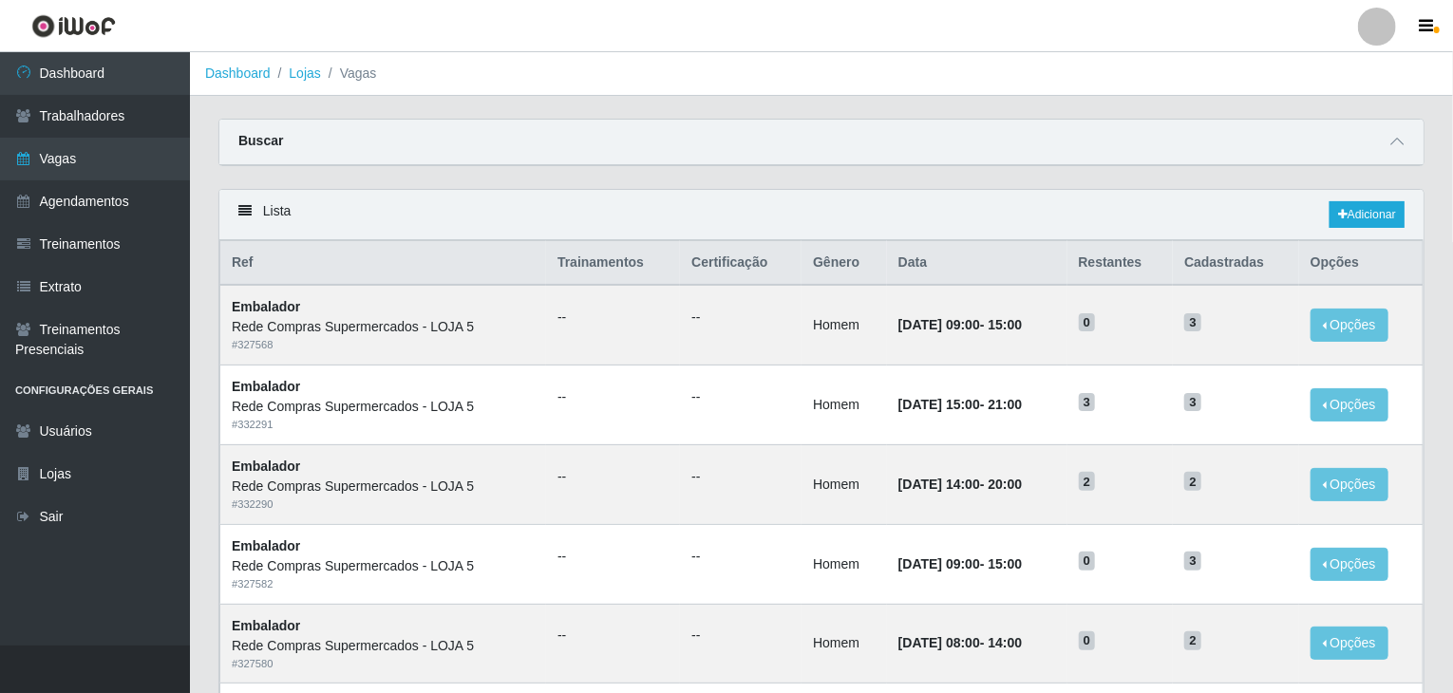
scroll to position [95, 0]
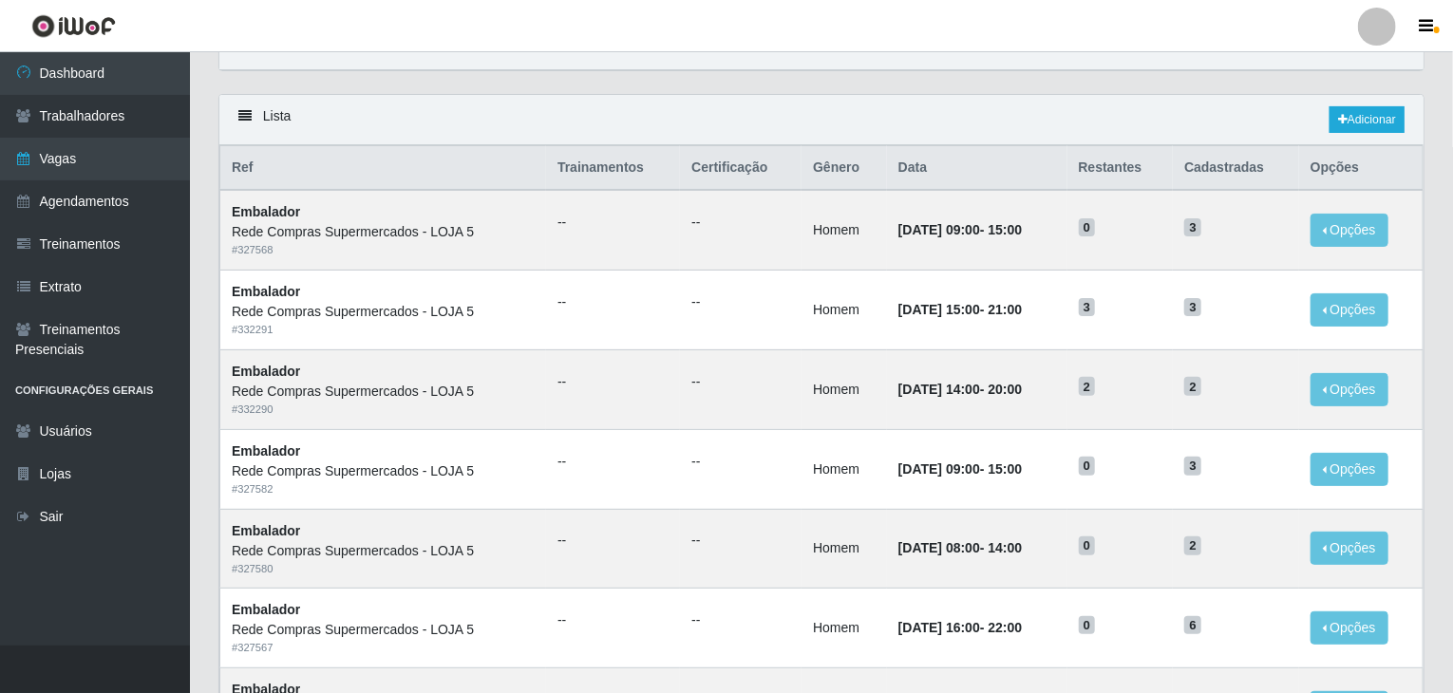
click at [1257, 24] on header "Perfil Alterar Senha Sair" at bounding box center [726, 26] width 1453 height 52
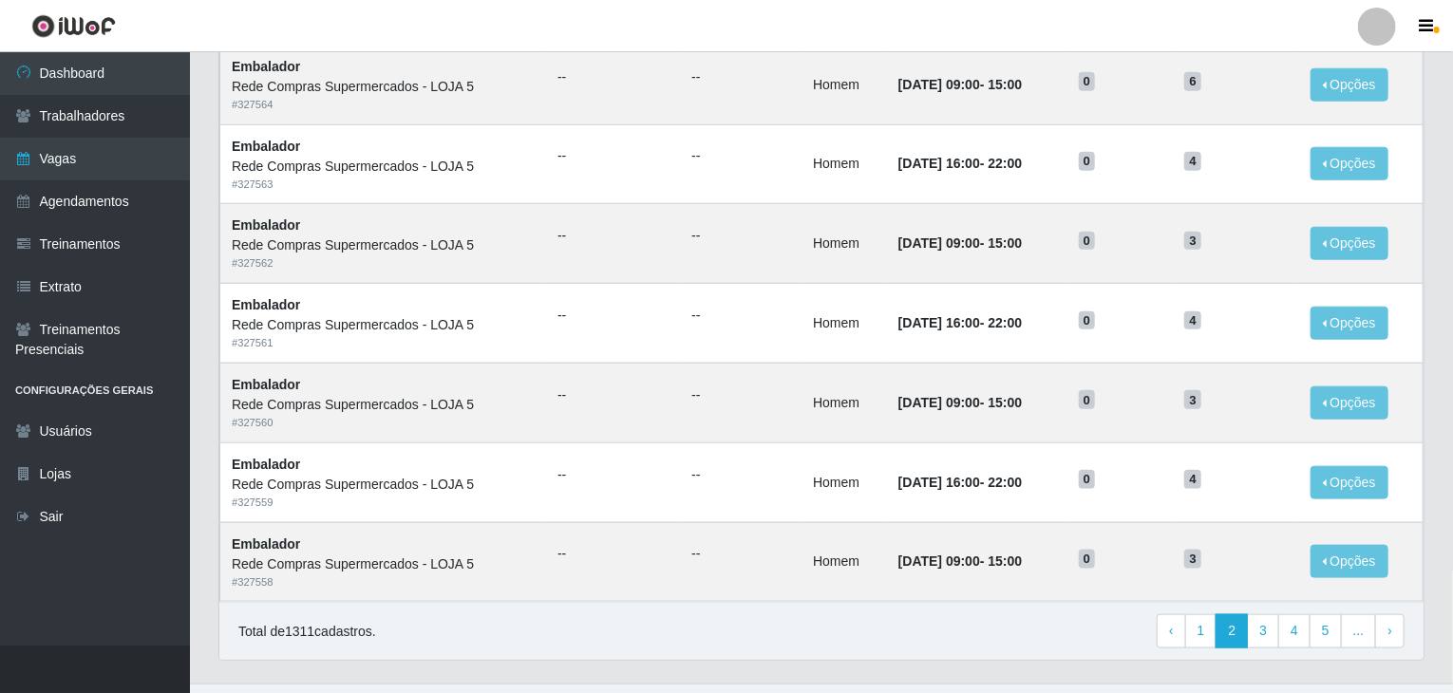
scroll to position [911, 0]
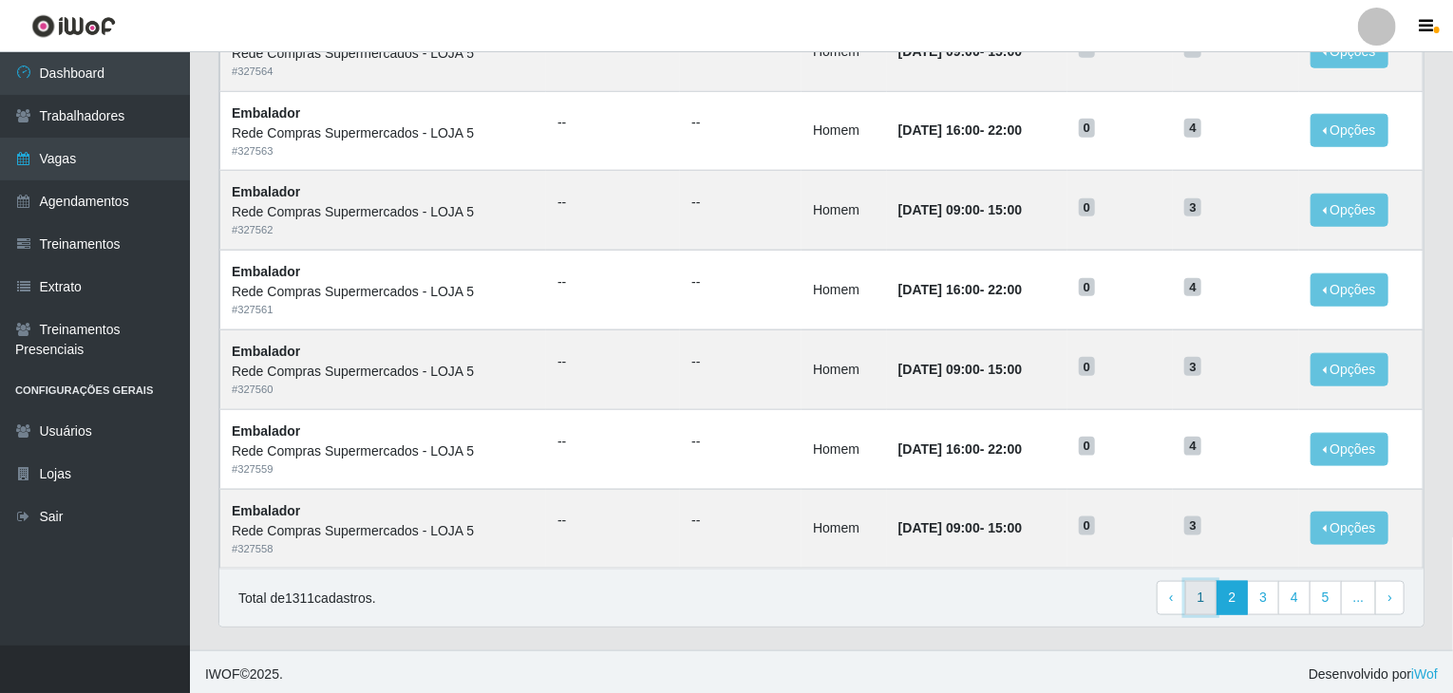
click at [1212, 609] on link "1" at bounding box center [1201, 598] width 32 height 34
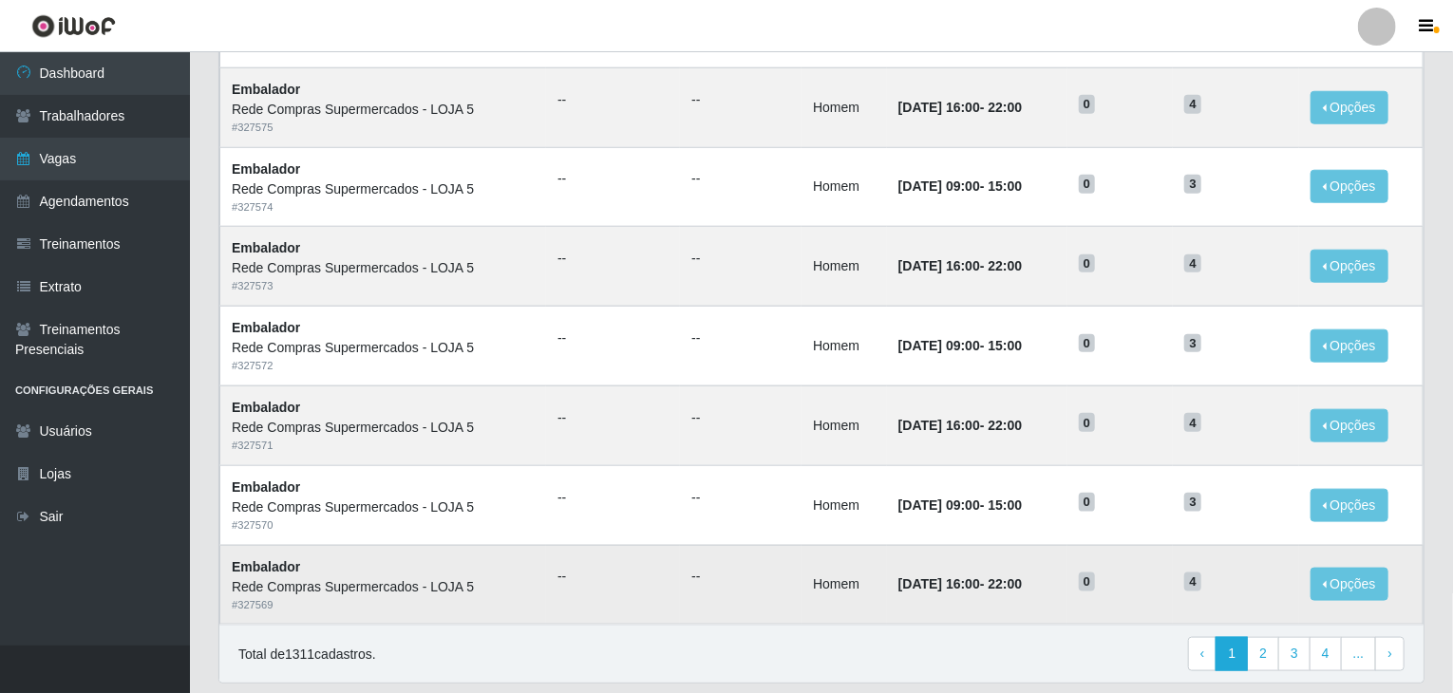
scroll to position [911, 0]
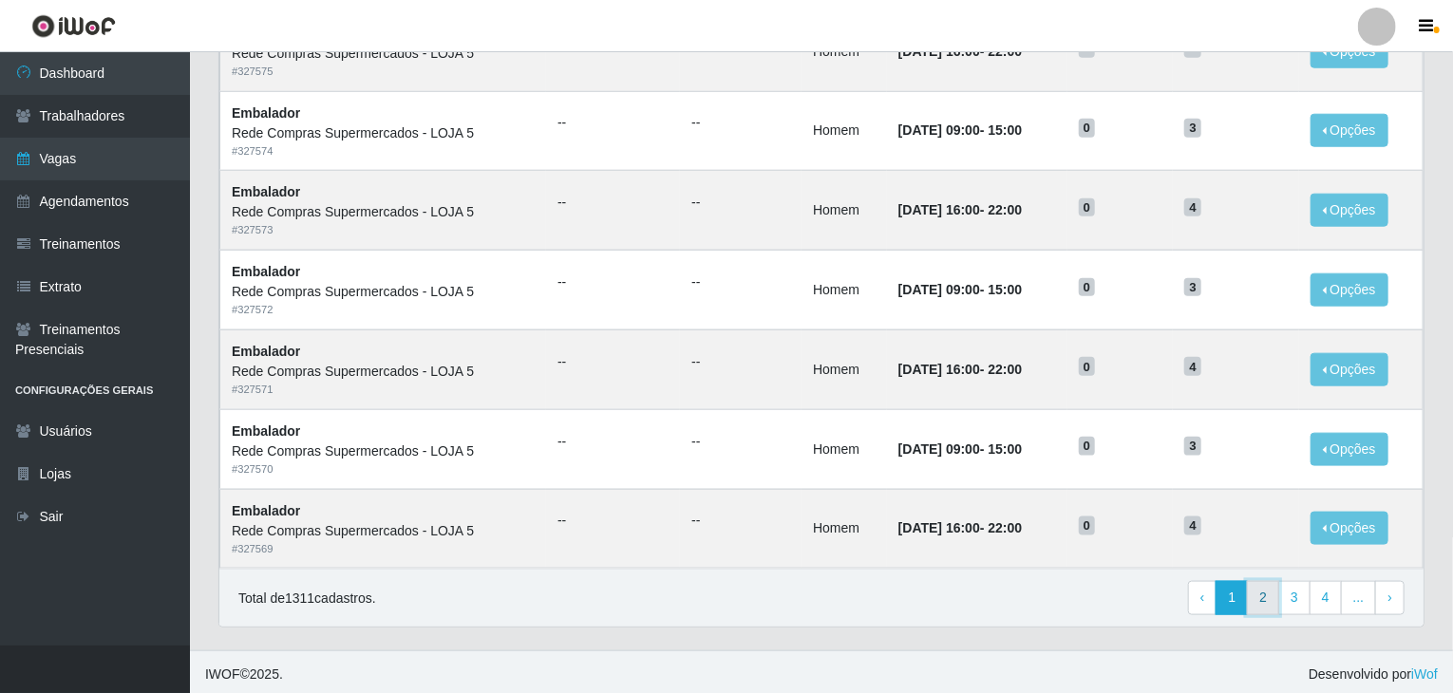
click at [1270, 597] on link "2" at bounding box center [1263, 598] width 32 height 34
